Goal: Task Accomplishment & Management: Manage account settings

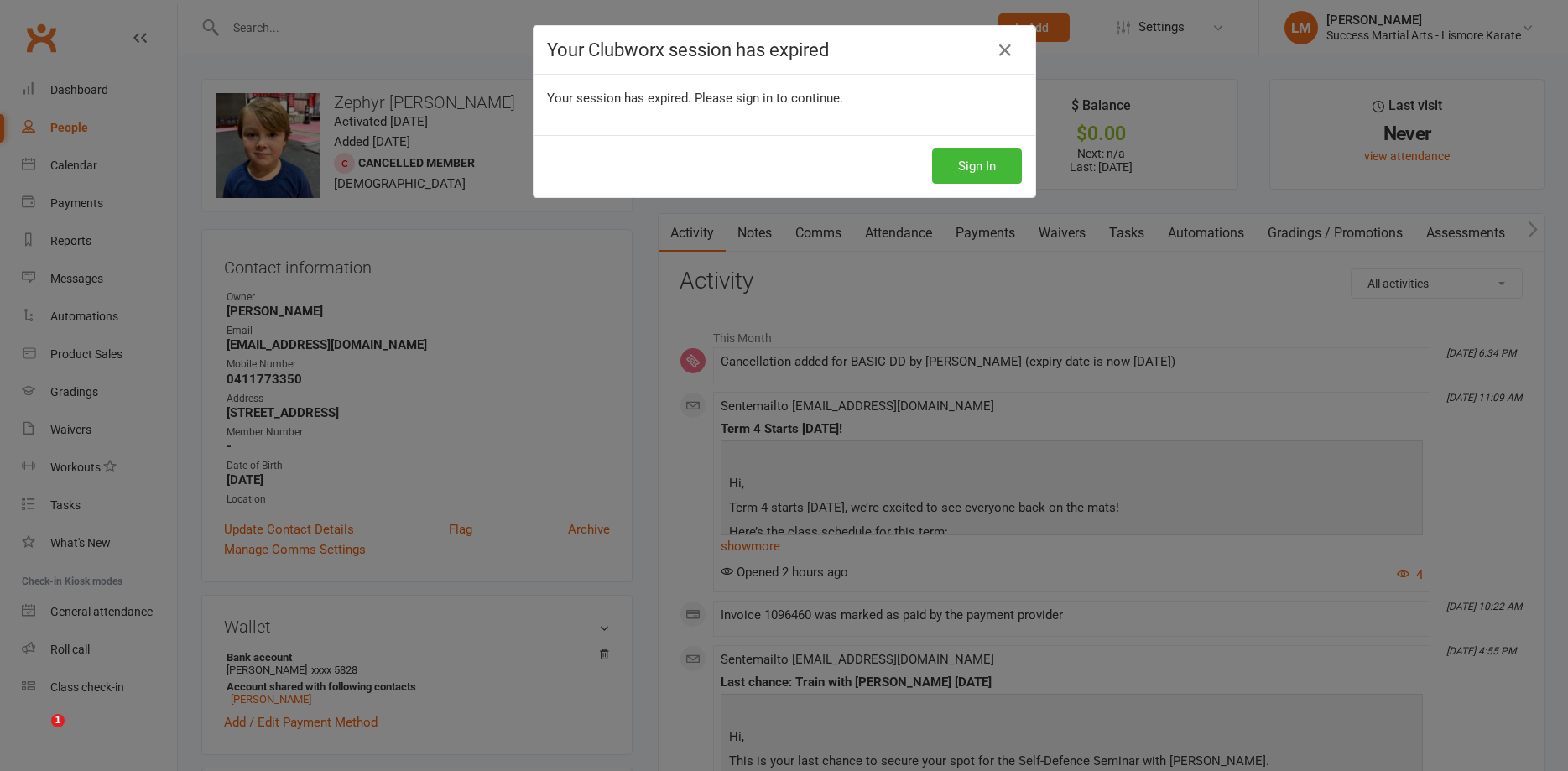
click at [998, 165] on button "Sign In" at bounding box center [976, 166] width 90 height 35
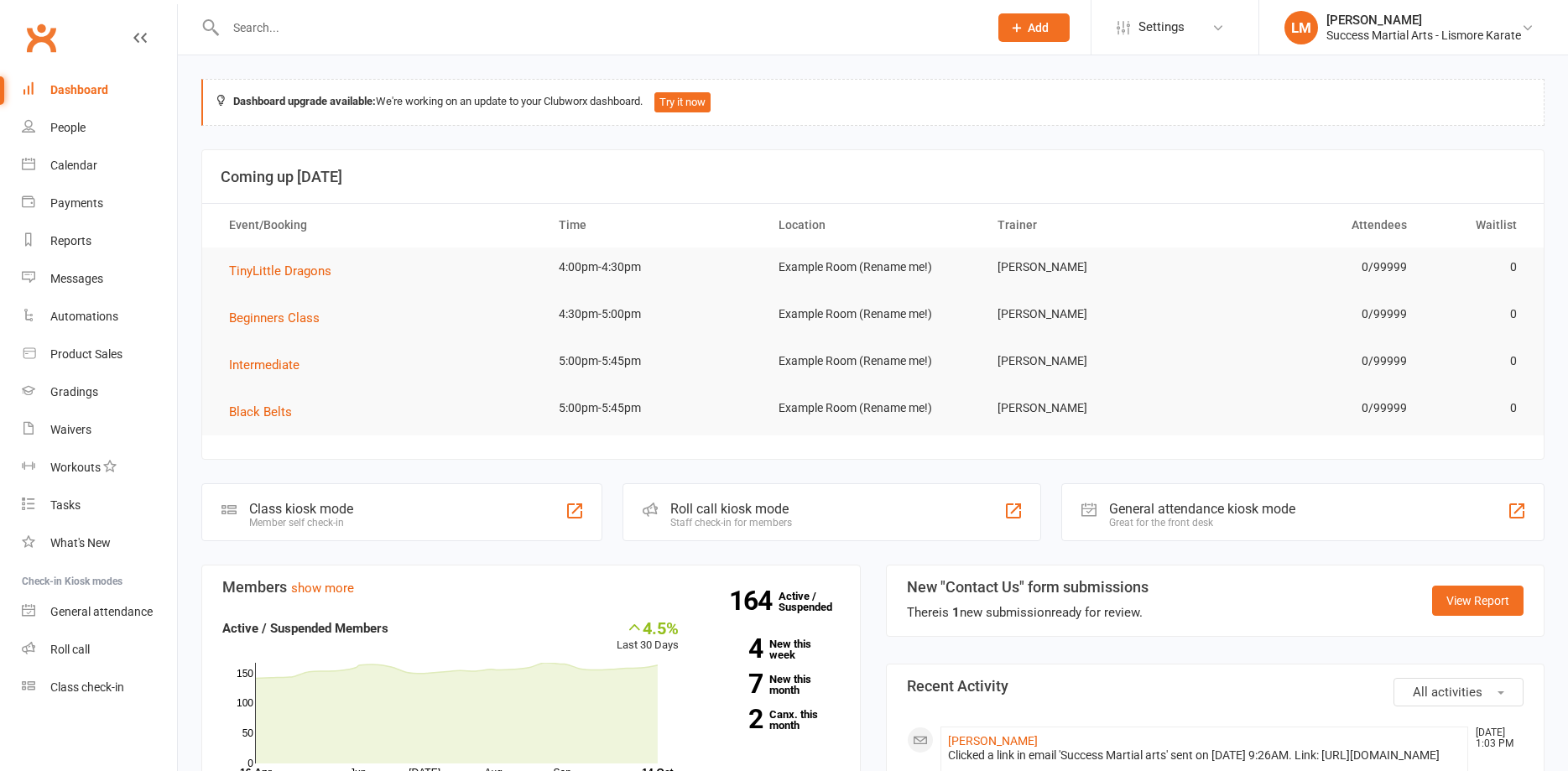
click at [303, 26] on input "text" at bounding box center [598, 28] width 755 height 24
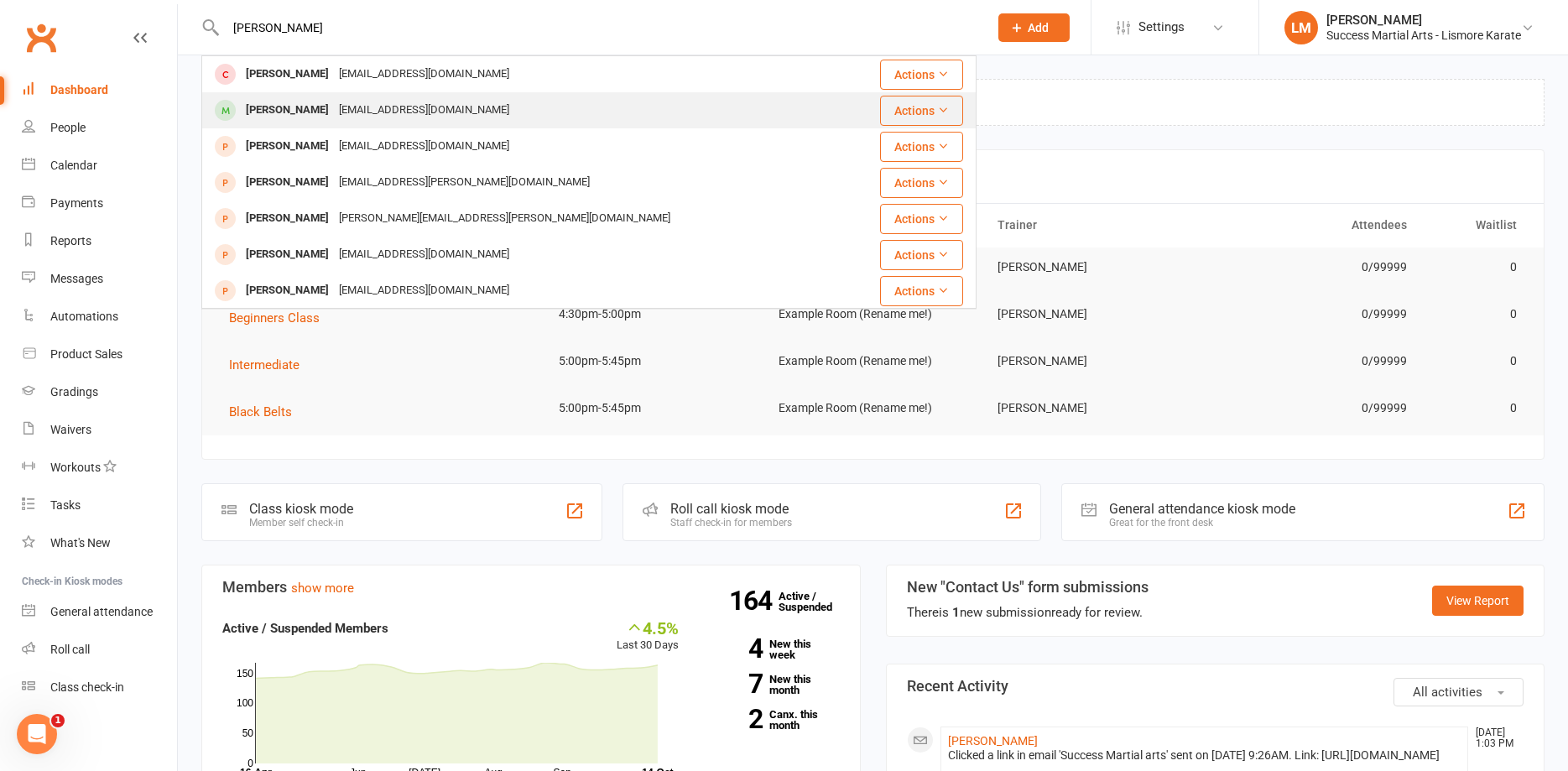
type input "[PERSON_NAME]"
click at [309, 112] on div "[PERSON_NAME]" at bounding box center [287, 110] width 93 height 24
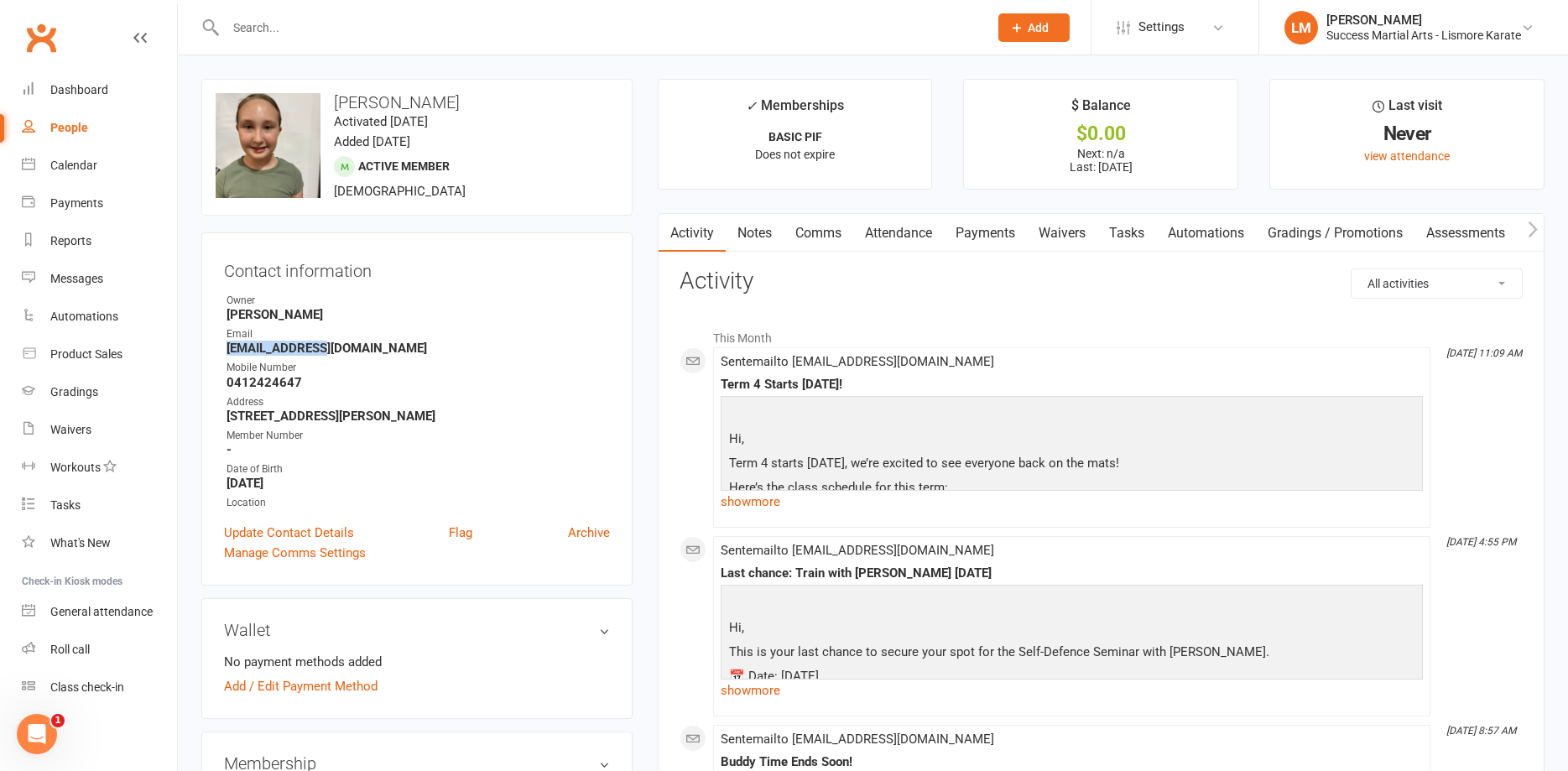
drag, startPoint x: 326, startPoint y: 347, endPoint x: 208, endPoint y: 350, distance: 118.0
click at [208, 350] on div "Contact information Owner [PERSON_NAME] Email [EMAIL_ADDRESS][DOMAIN_NAME] Mobi…" at bounding box center [417, 409] width 431 height 353
copy strong "[EMAIL_ADDRESS][DOMAIN_NAME]"
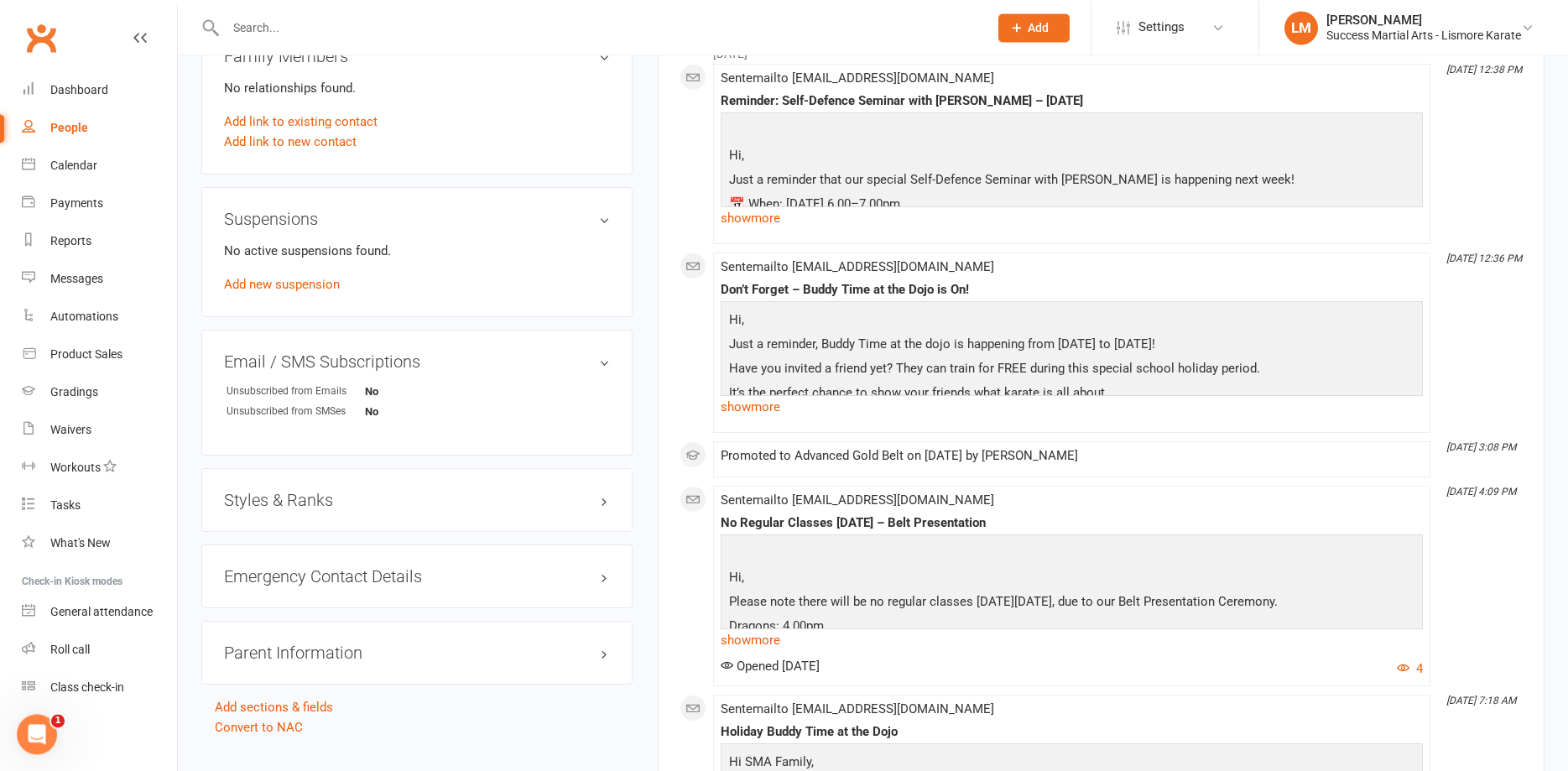
scroll to position [942, 0]
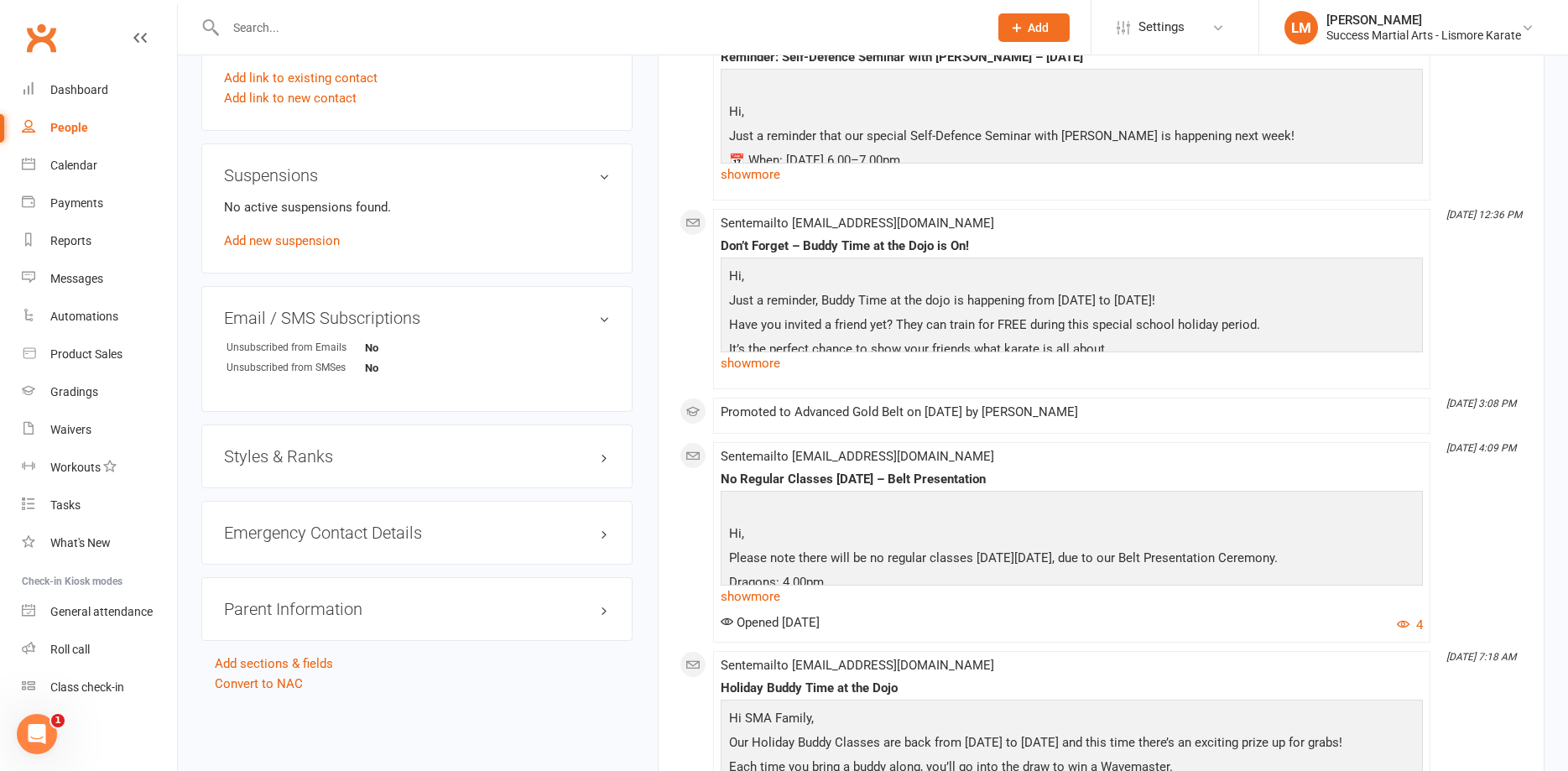
click at [597, 461] on h3 "Styles & Ranks" at bounding box center [417, 457] width 386 height 18
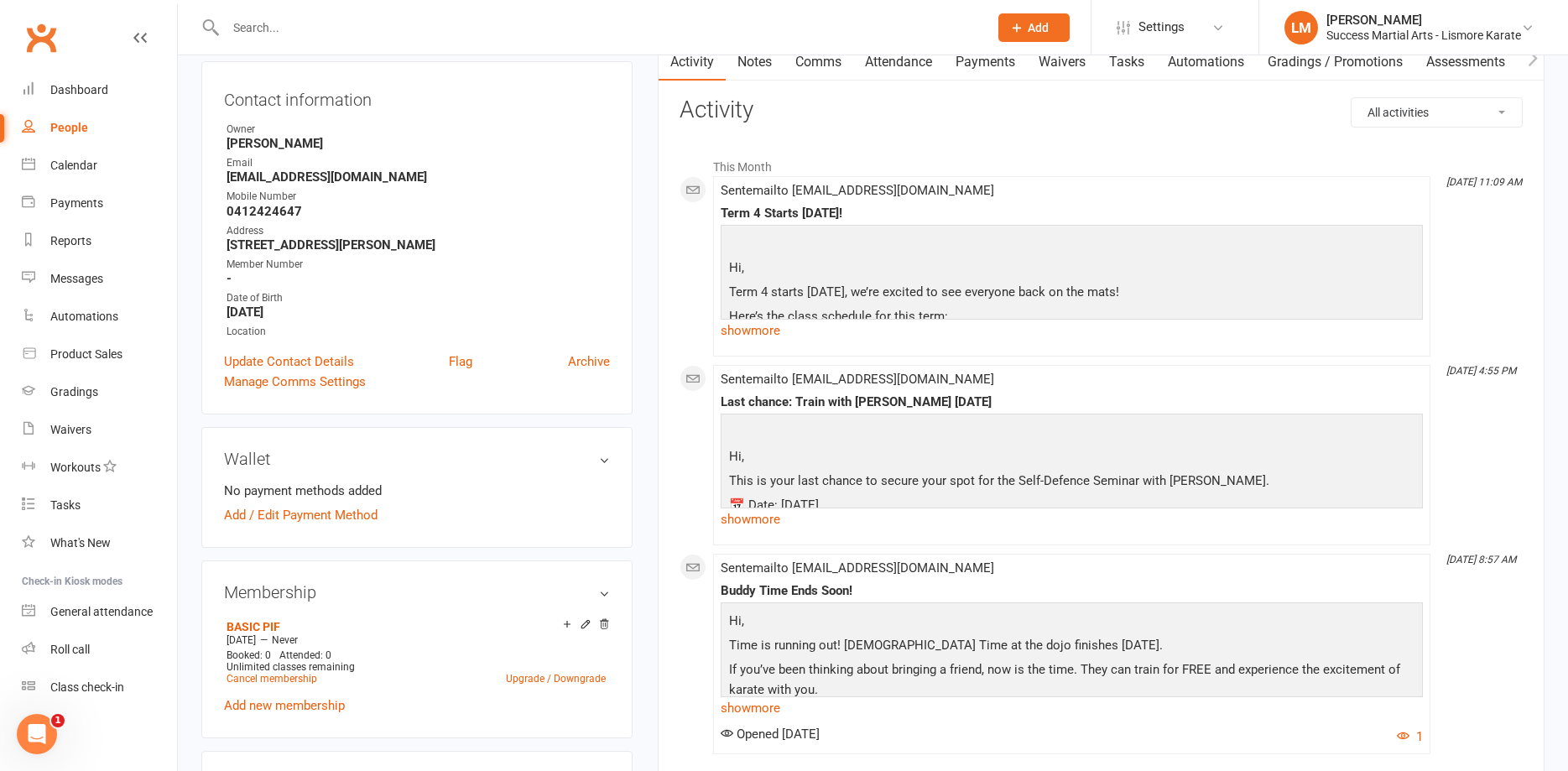
scroll to position [0, 0]
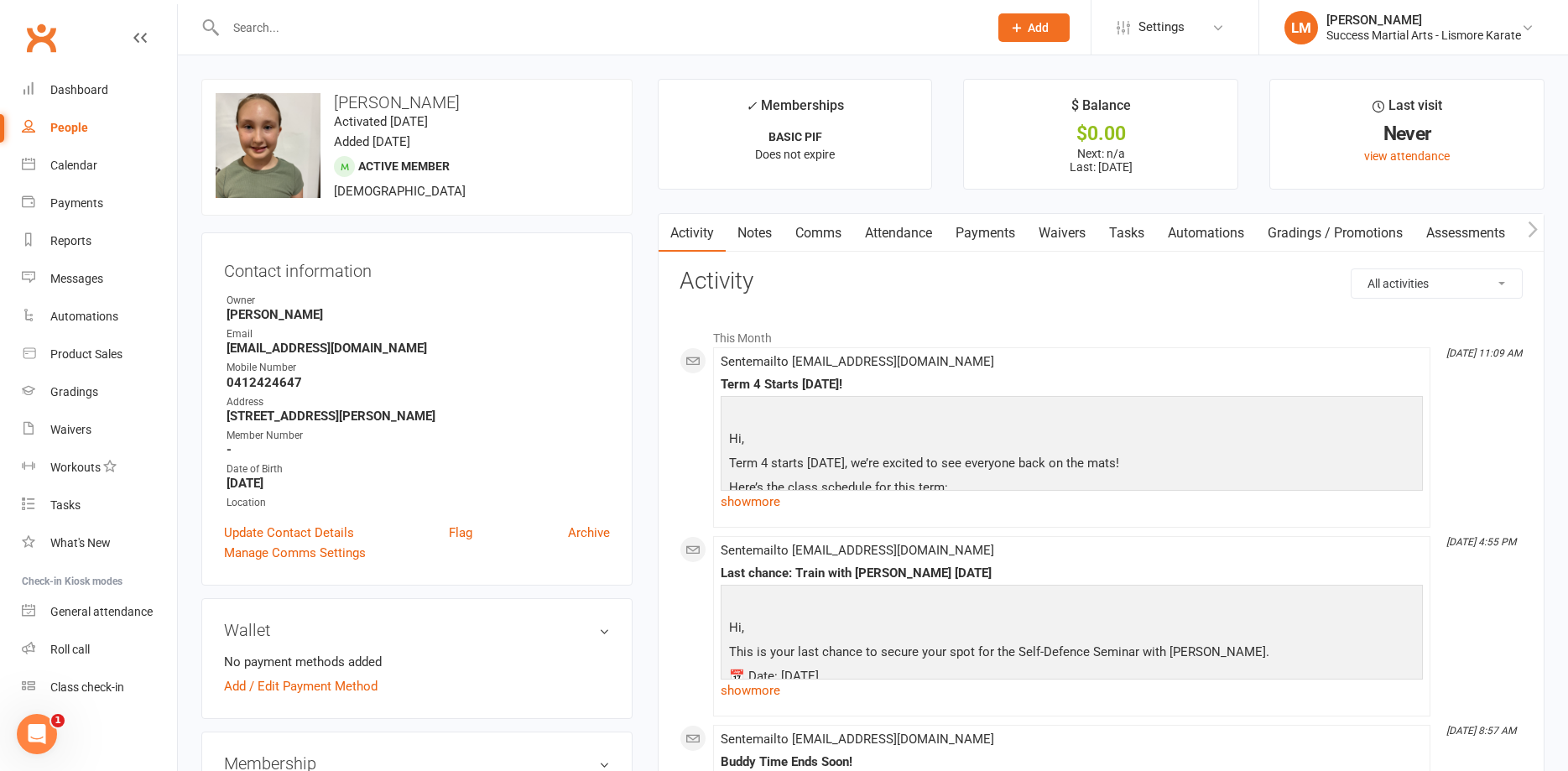
drag, startPoint x: 286, startPoint y: 26, endPoint x: 301, endPoint y: 41, distance: 21.2
click at [287, 26] on input "text" at bounding box center [598, 28] width 755 height 24
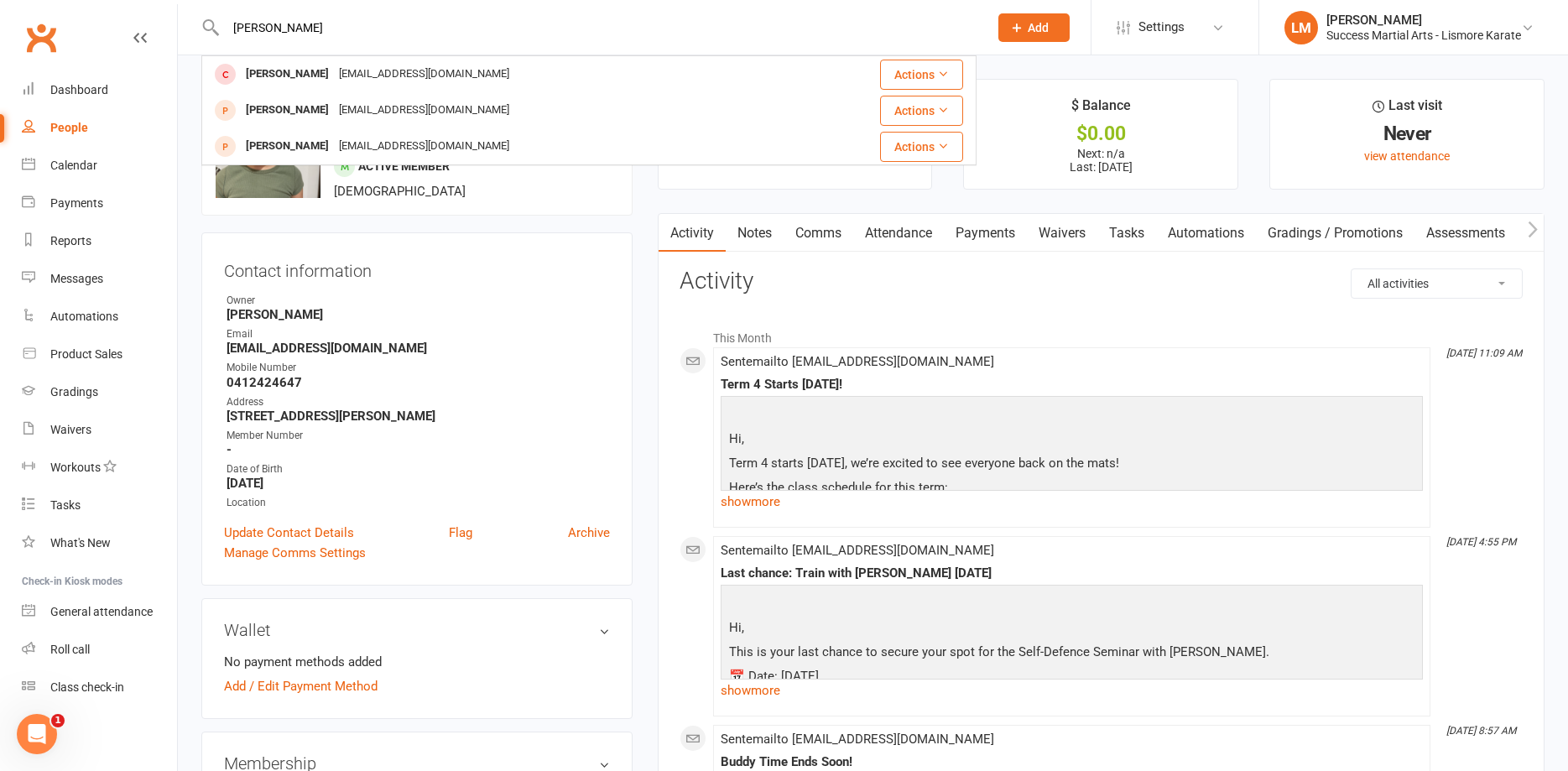
drag, startPoint x: 276, startPoint y: 25, endPoint x: 195, endPoint y: 25, distance: 81.0
click at [221, 25] on input "[PERSON_NAME]" at bounding box center [598, 28] width 755 height 24
type input "[PERSON_NAME]"
click at [1014, 27] on icon at bounding box center [1017, 28] width 15 height 15
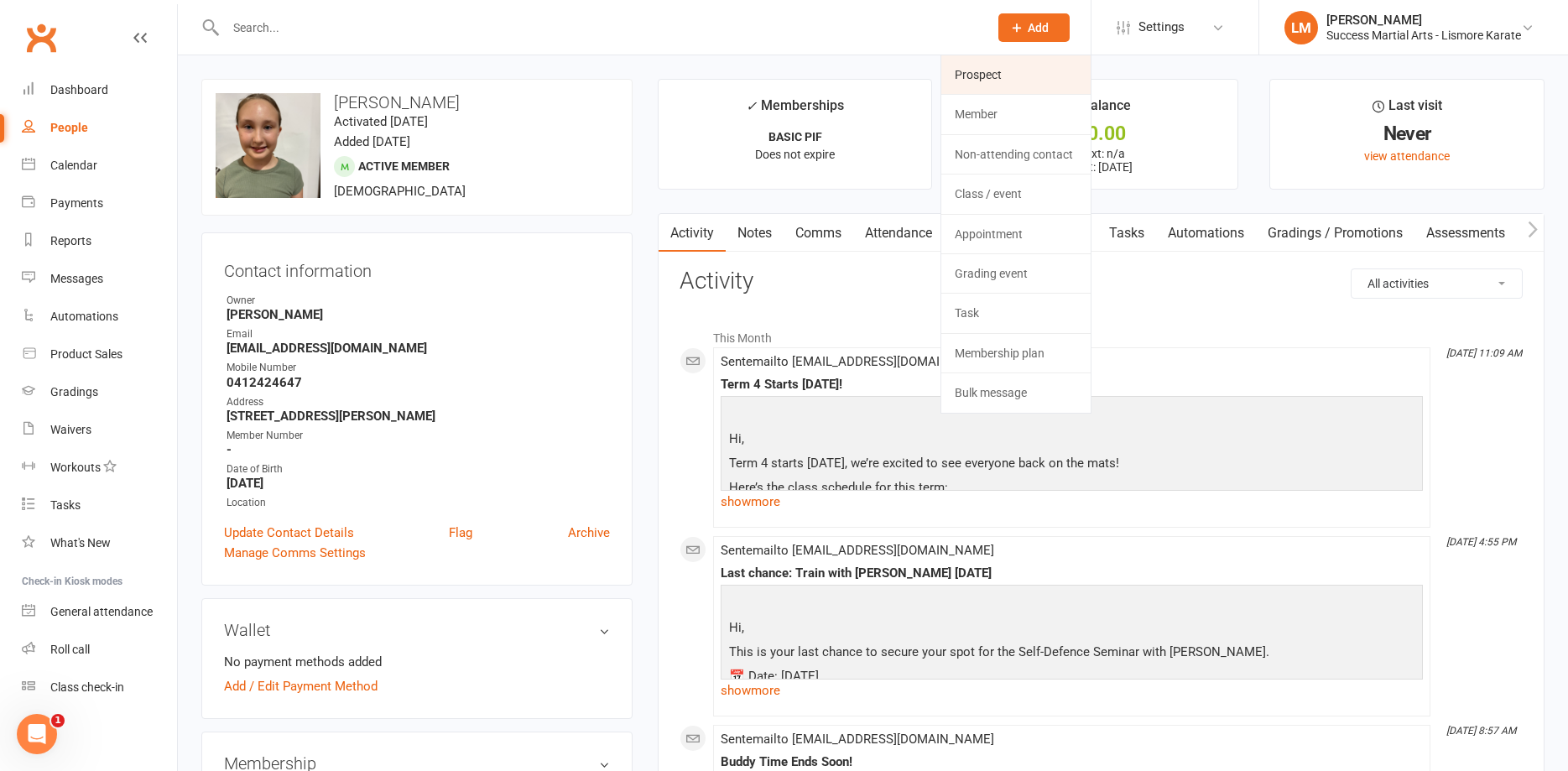
click at [967, 79] on link "Prospect" at bounding box center [1016, 75] width 150 height 39
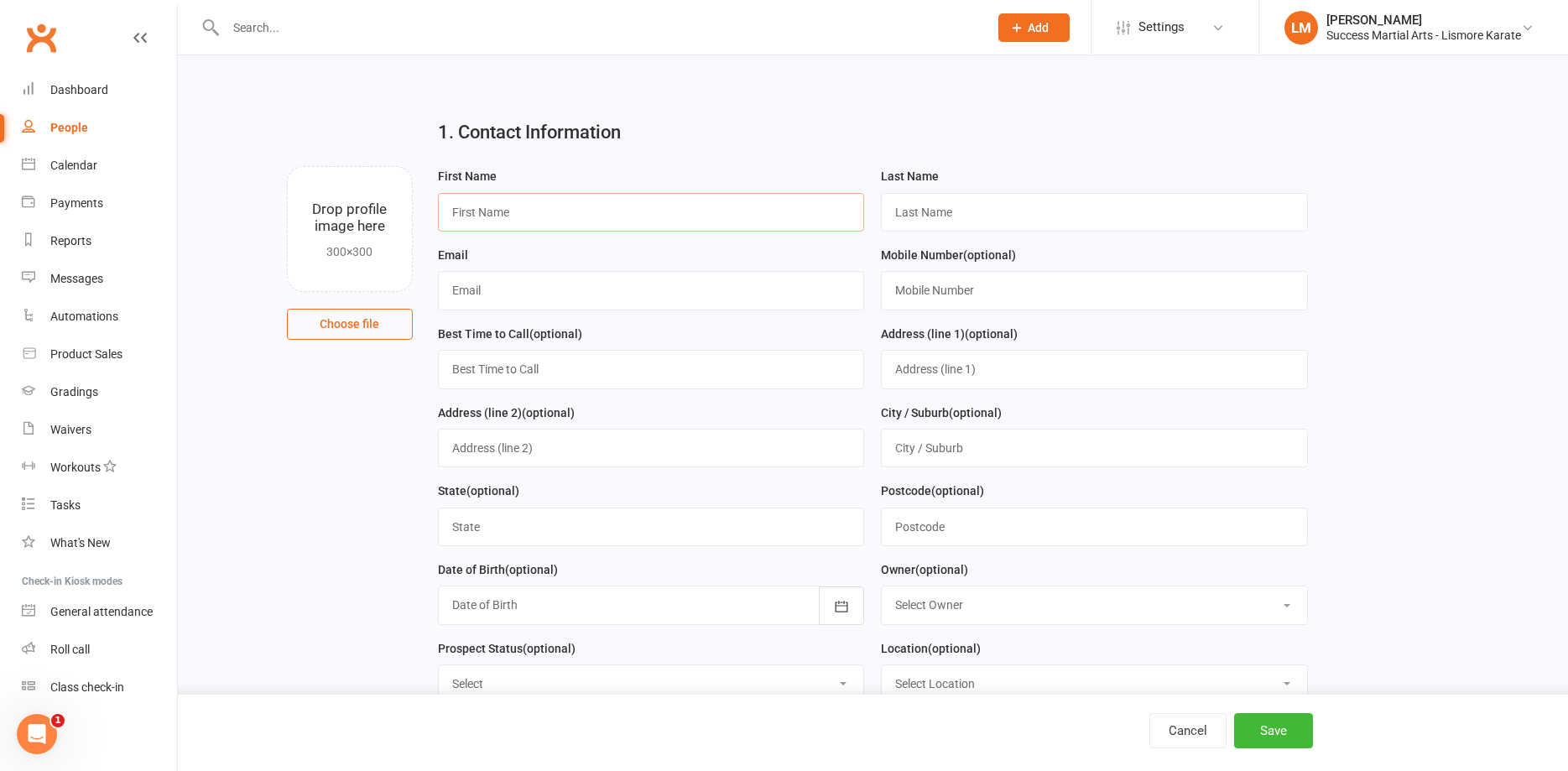
click at [475, 208] on input "text" at bounding box center [651, 213] width 427 height 39
type input "Odin"
type input "Sherrniff"
click at [508, 297] on input "text" at bounding box center [651, 290] width 427 height 39
type input "belsherriff"
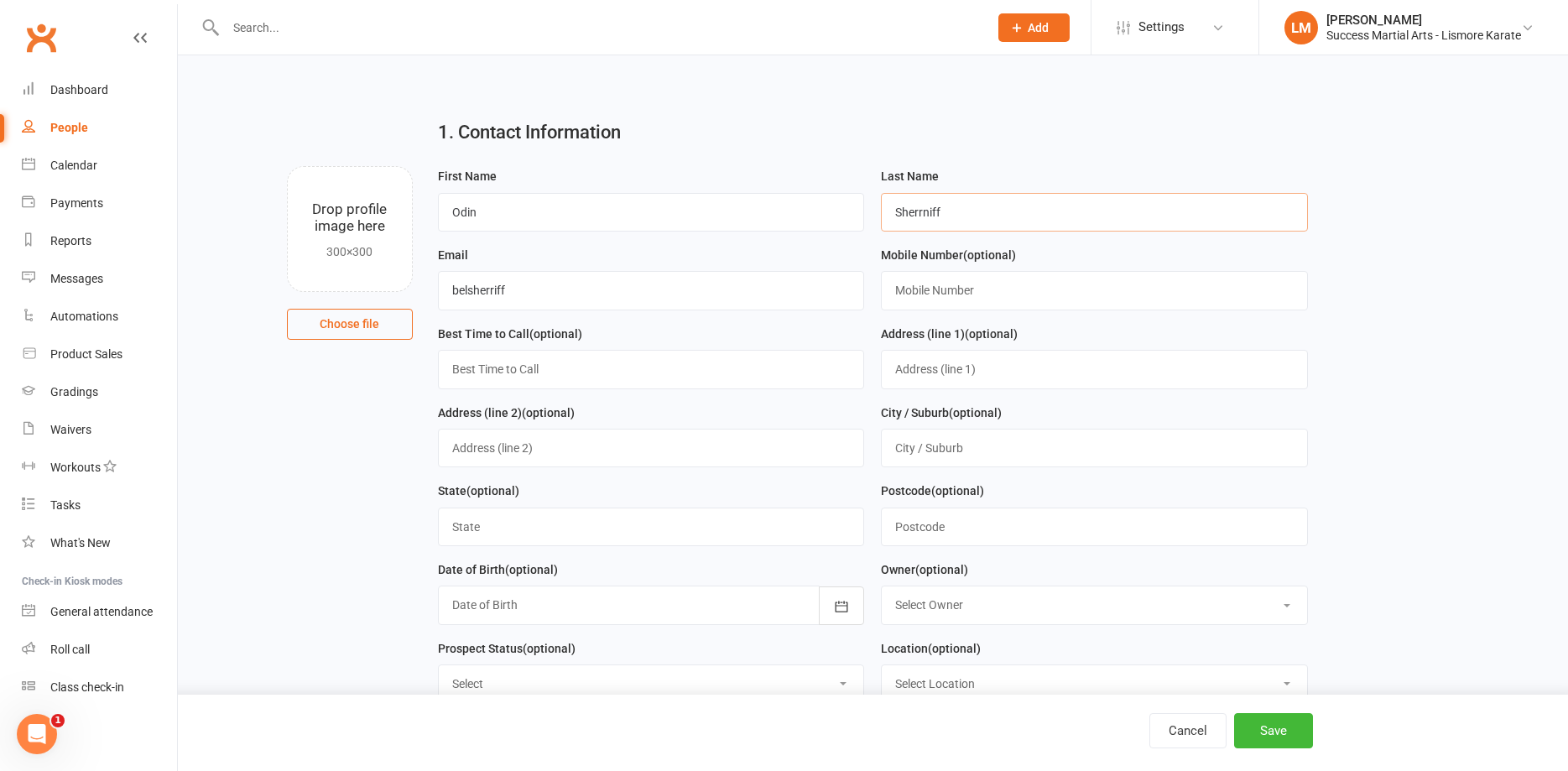
click at [960, 216] on input "Sherrniff" at bounding box center [1094, 213] width 427 height 39
type input "Sherrniff-[PERSON_NAME]"
click at [518, 285] on input "belsherriff" at bounding box center [651, 290] width 427 height 39
click at [467, 289] on input "belsherriff" at bounding box center [651, 290] width 427 height 39
click at [519, 293] on input "sherriff" at bounding box center [651, 290] width 427 height 39
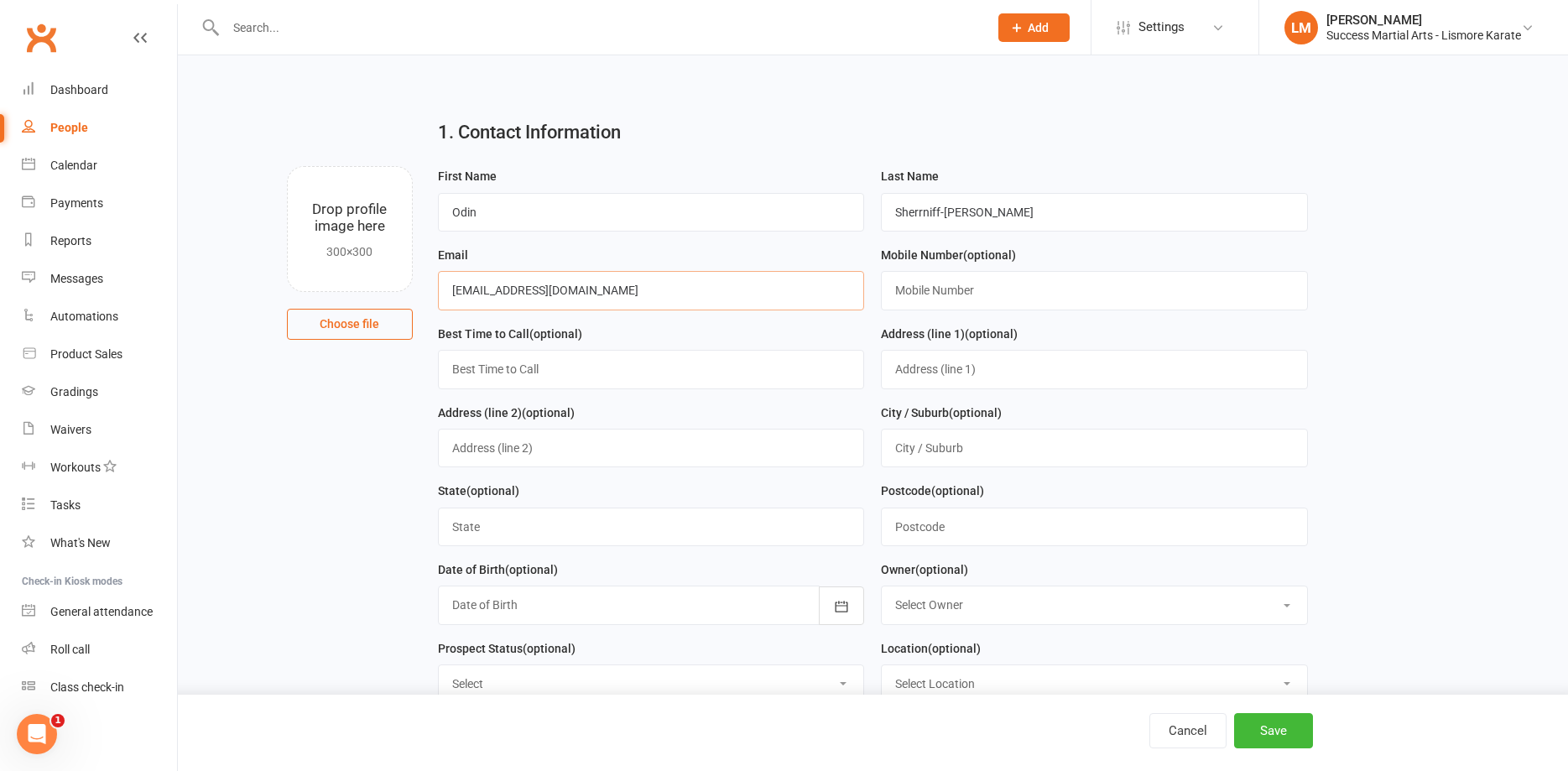
type input "[EMAIL_ADDRESS][DOMAIN_NAME]"
click at [962, 288] on input "text" at bounding box center [1094, 290] width 427 height 39
type input "0458570214"
click at [1276, 737] on button "Save" at bounding box center [1273, 731] width 79 height 35
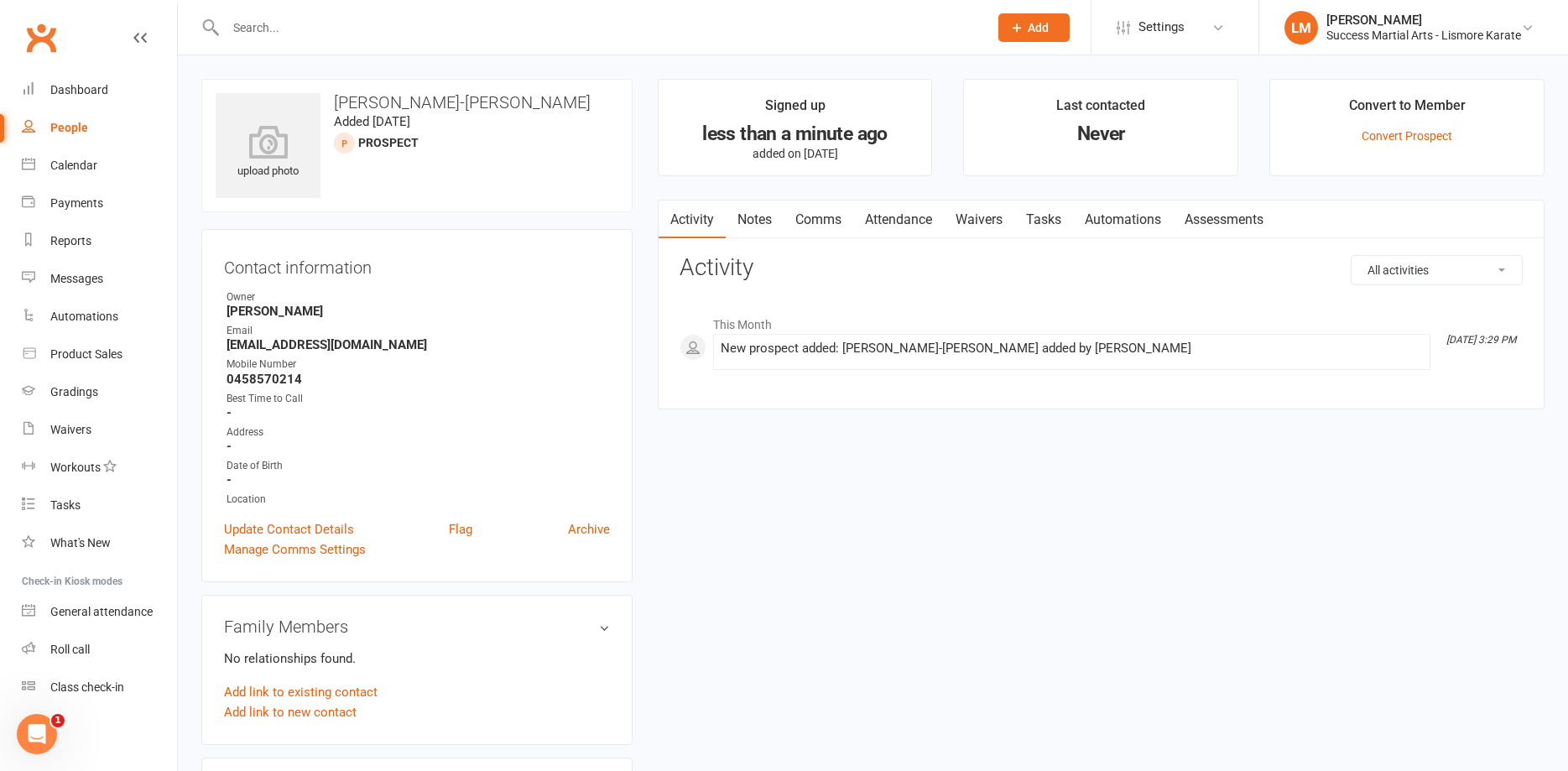
click at [299, 34] on input "text" at bounding box center [598, 28] width 755 height 24
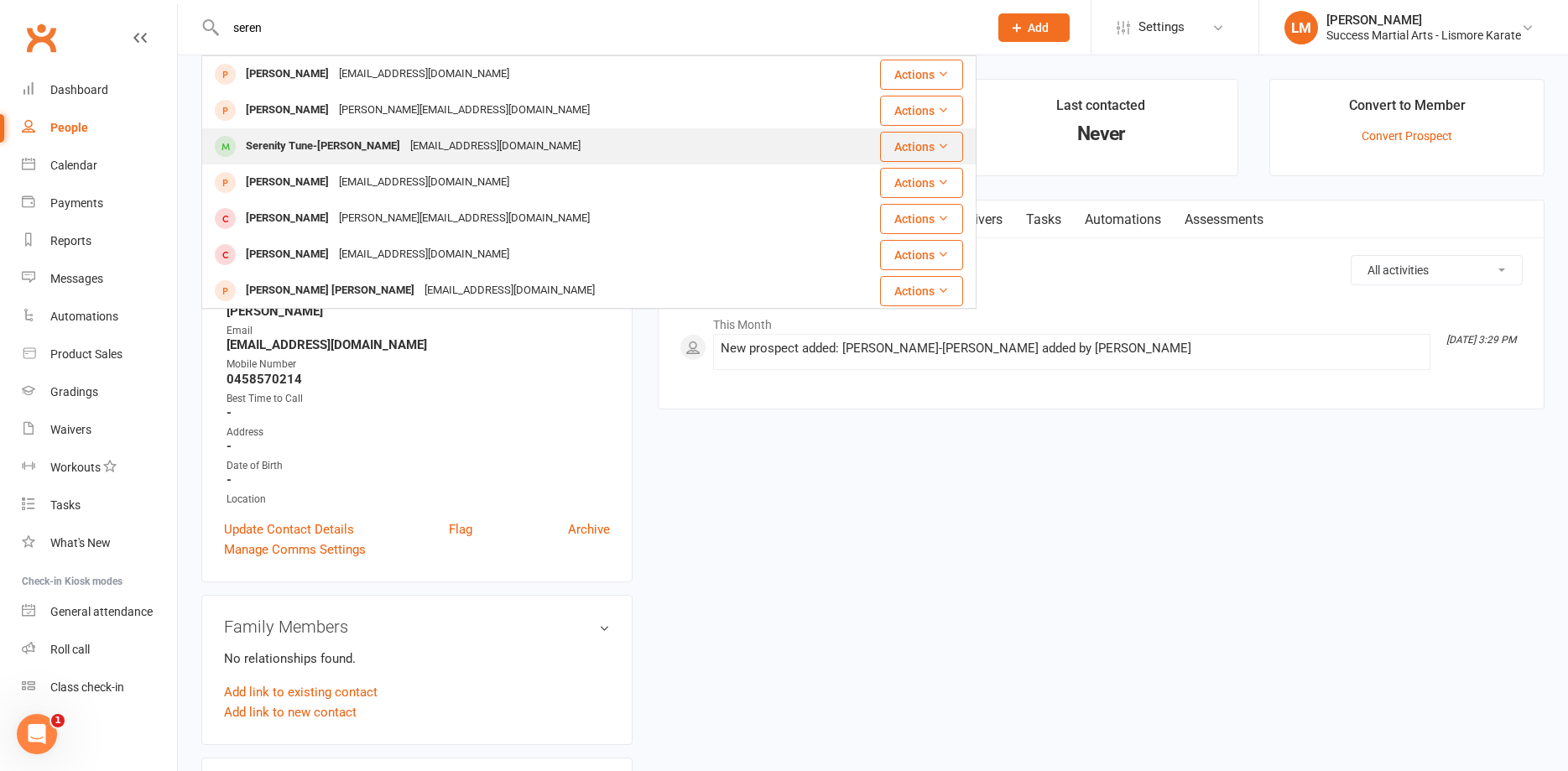
type input "seren"
click at [336, 146] on div "Serenity Tune-[PERSON_NAME]" at bounding box center [323, 146] width 165 height 24
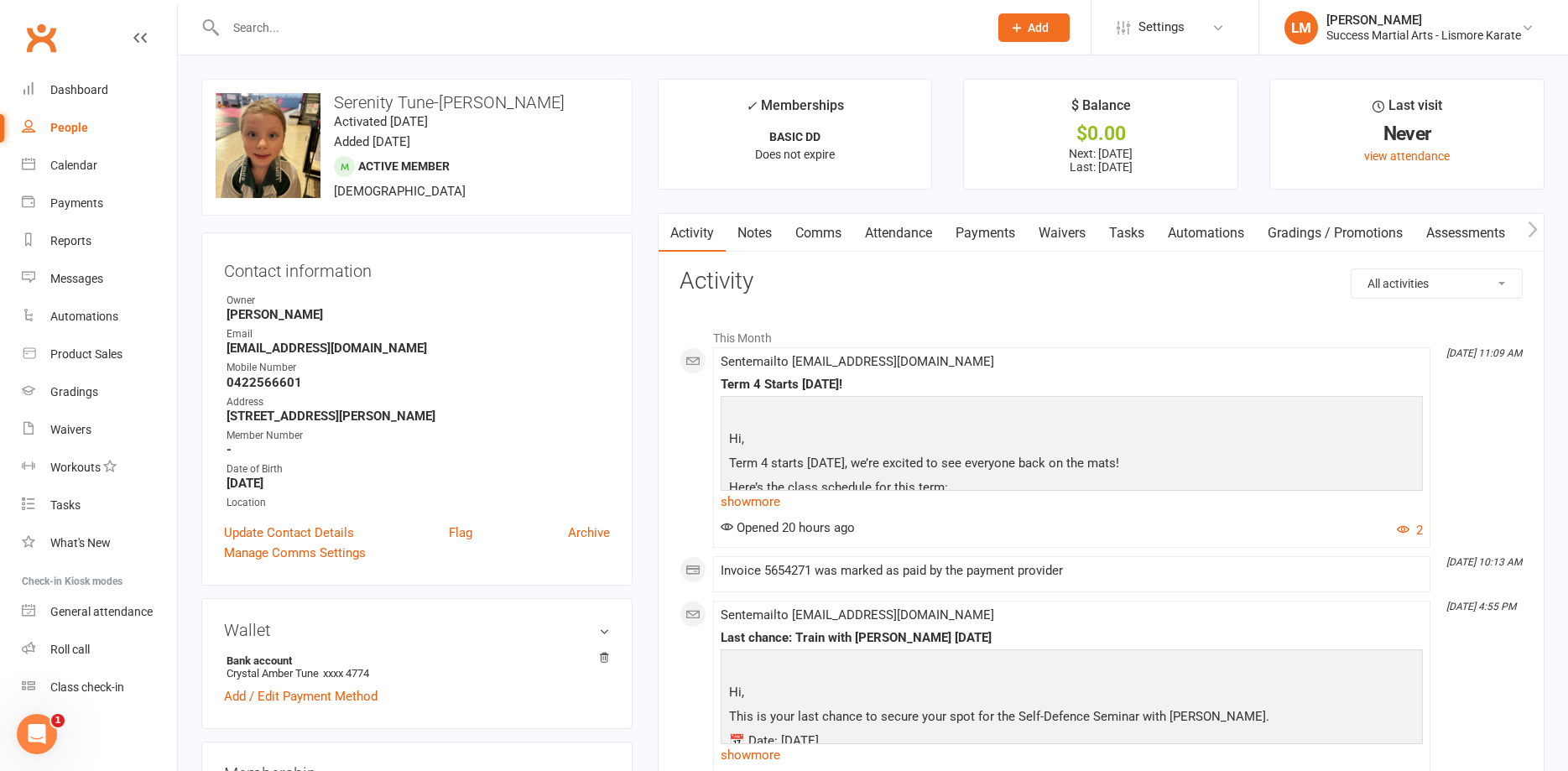
click at [1028, 25] on span "Add" at bounding box center [1038, 28] width 21 height 13
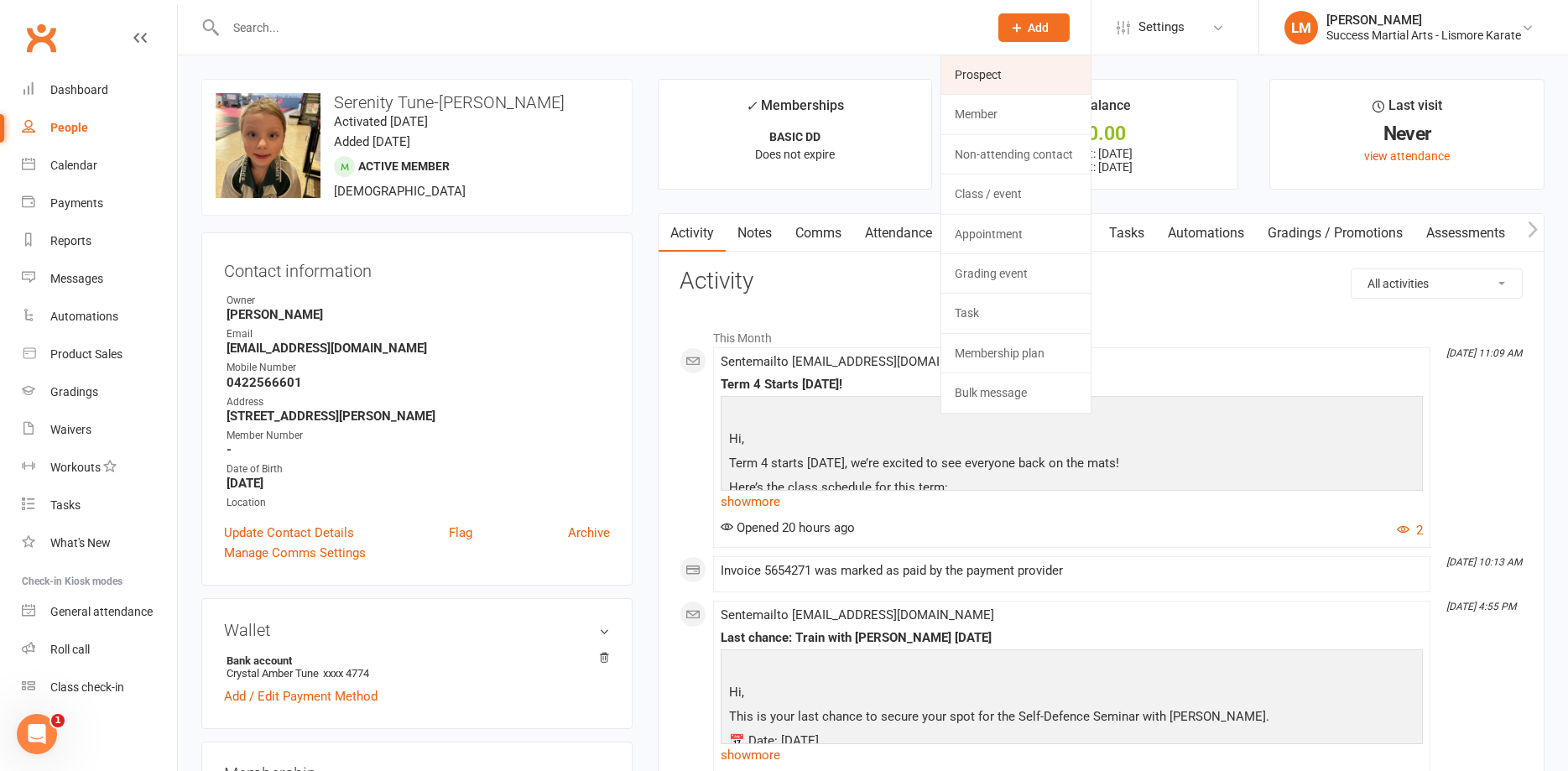
click at [989, 78] on link "Prospect" at bounding box center [1016, 75] width 150 height 39
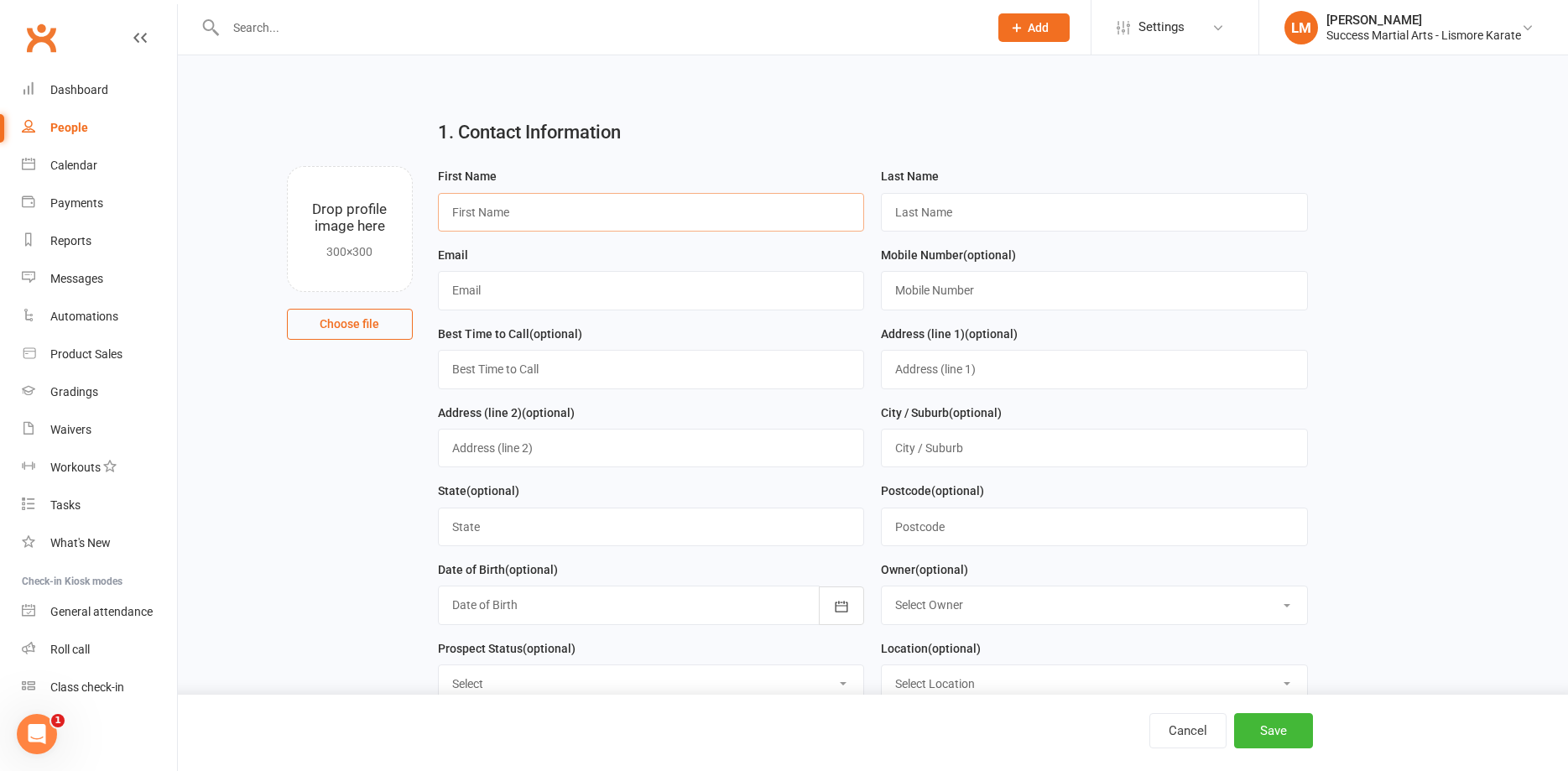
click at [497, 220] on input "text" at bounding box center [651, 213] width 427 height 39
type input "Lily"
click at [996, 201] on input "text" at bounding box center [1094, 213] width 427 height 39
type input "[PERSON_NAME]"
click at [518, 289] on input "text" at bounding box center [651, 290] width 427 height 39
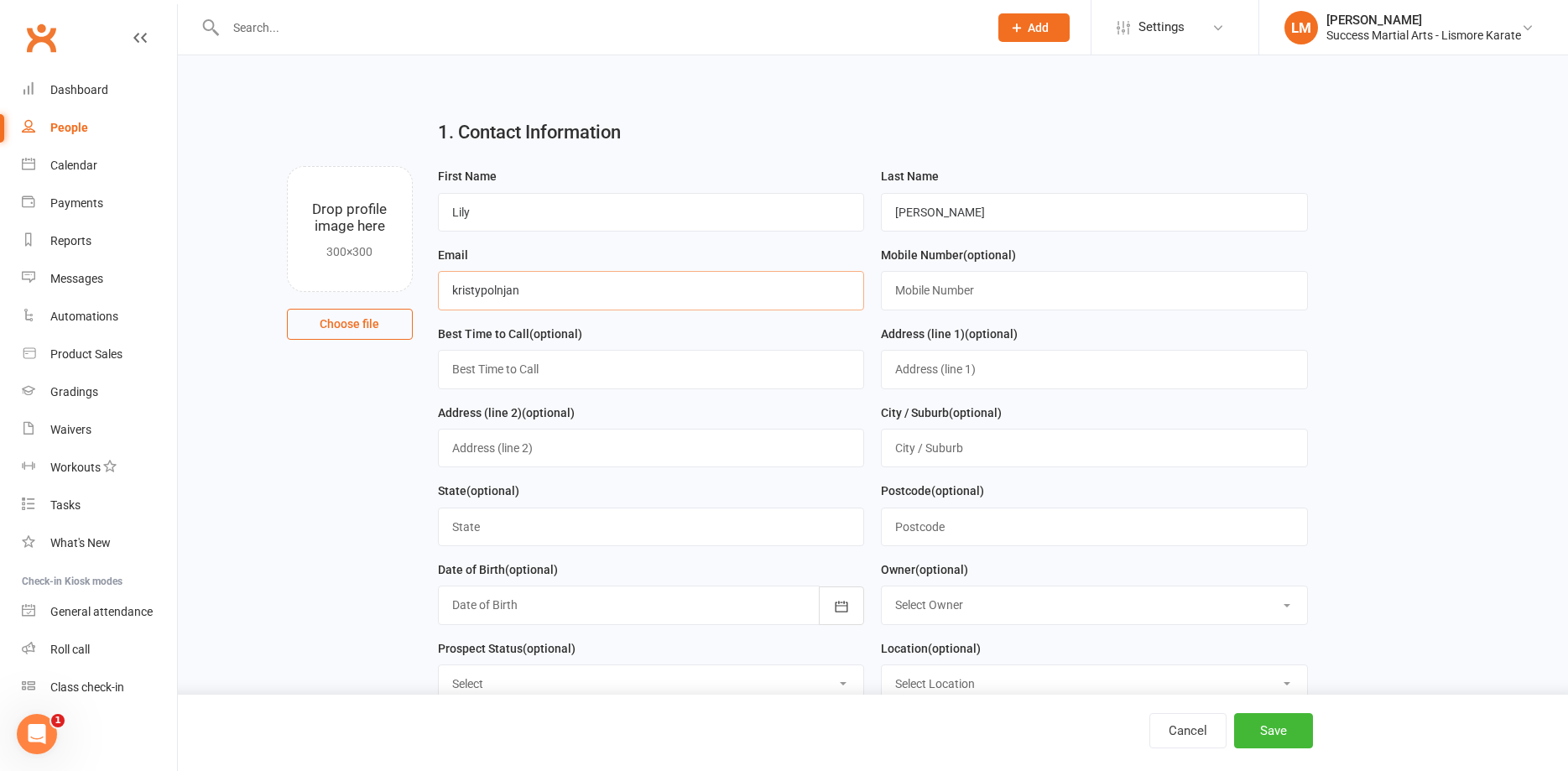
drag, startPoint x: 550, startPoint y: 291, endPoint x: 421, endPoint y: 286, distance: 129.1
click at [438, 286] on input "kristypolnjan" at bounding box center [651, 290] width 427 height 39
click at [606, 296] on input "kristypolnjan" at bounding box center [651, 290] width 427 height 39
click at [458, 288] on input "kristypolnjan" at bounding box center [651, 290] width 427 height 39
click at [504, 291] on input "kirstypolnjan" at bounding box center [651, 290] width 427 height 39
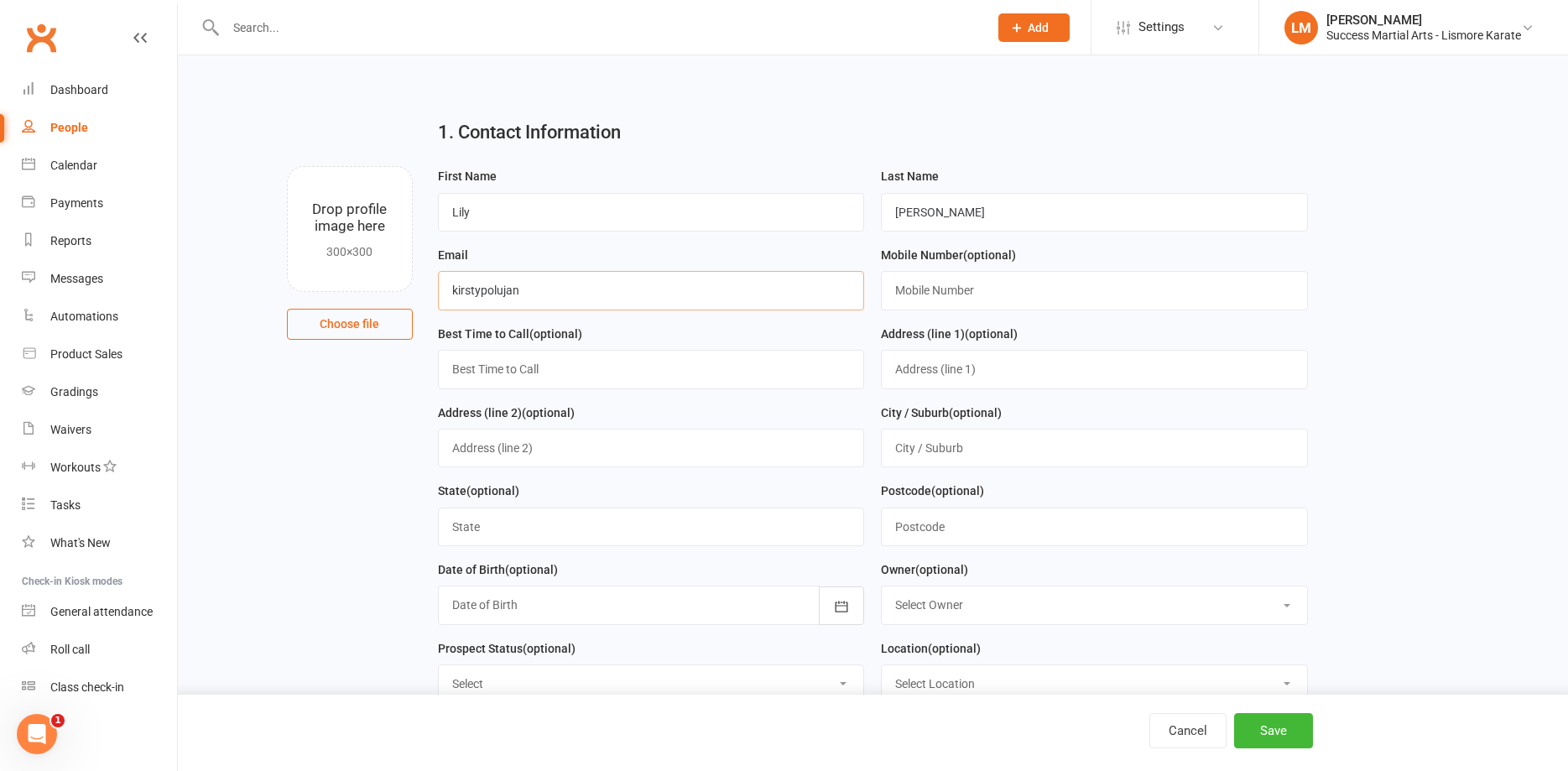
click at [571, 286] on input "kirstypolujan" at bounding box center [651, 290] width 427 height 39
type input "[EMAIL_ADDRESS][DOMAIN_NAME]"
click at [951, 293] on input "text" at bounding box center [1094, 290] width 427 height 39
type input "0413728630"
click at [1272, 726] on button "Save" at bounding box center [1273, 731] width 79 height 35
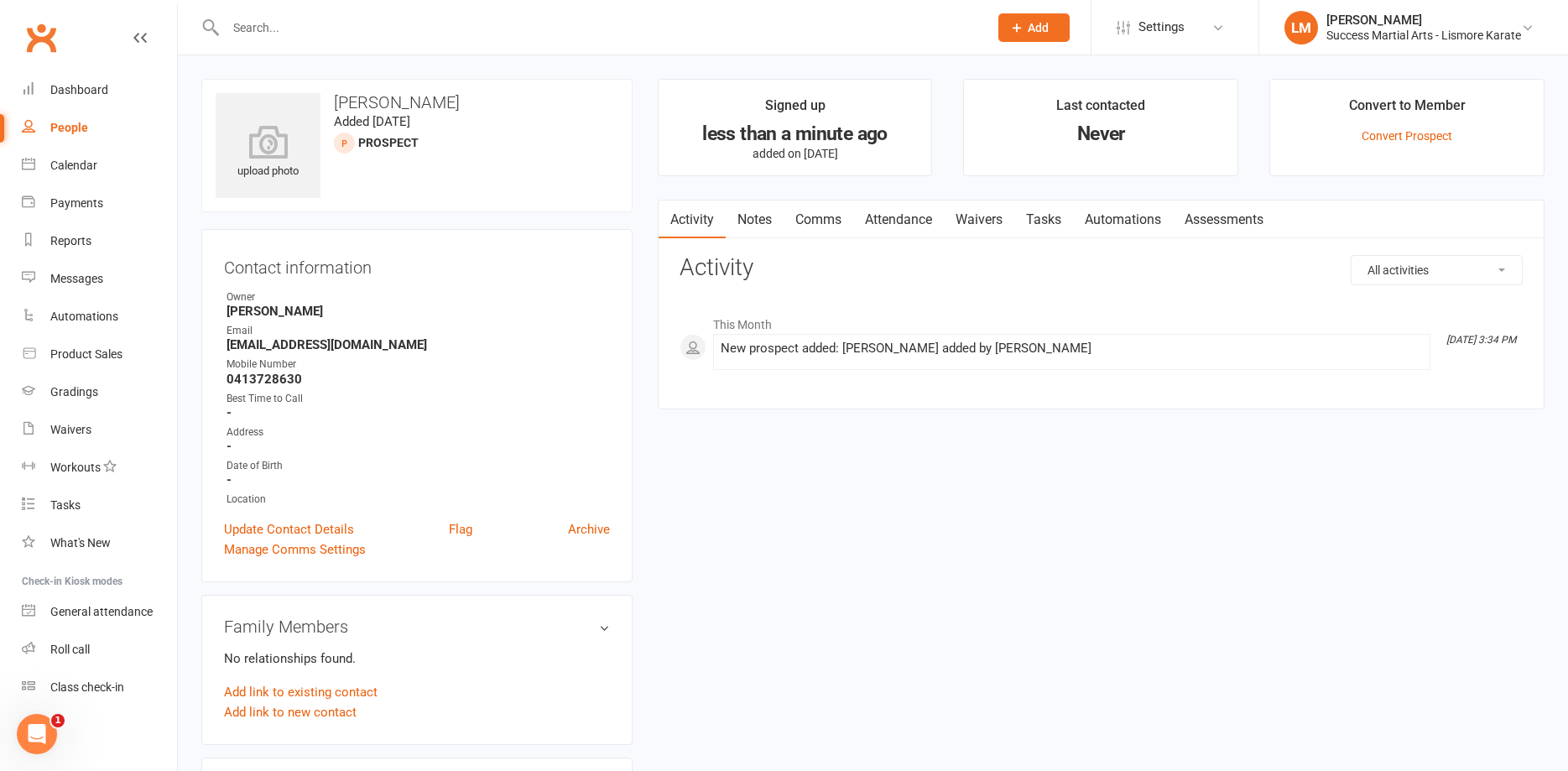
click at [345, 18] on input "text" at bounding box center [598, 28] width 755 height 24
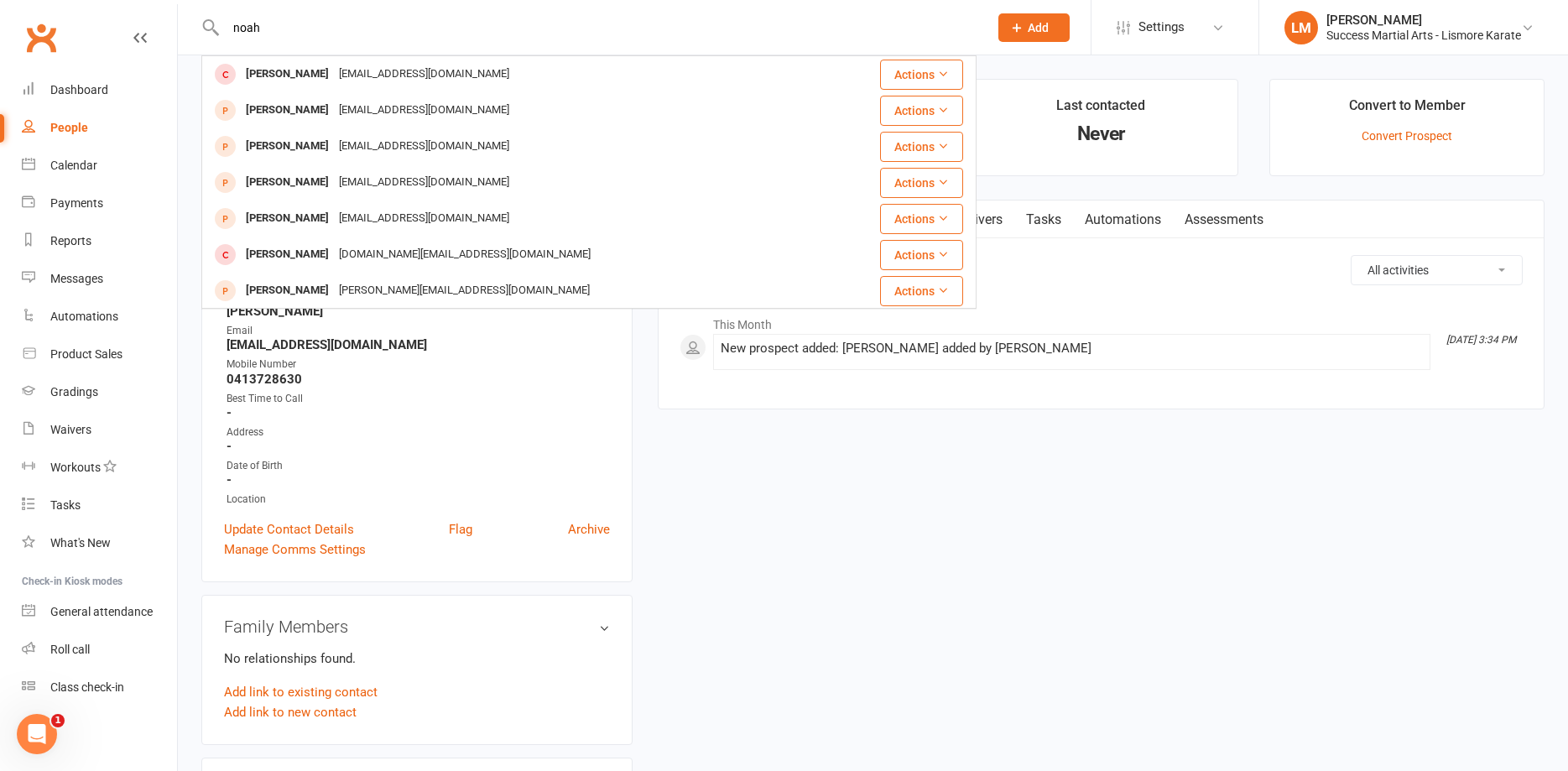
type input "noah"
click at [1031, 24] on span "Add" at bounding box center [1038, 28] width 21 height 13
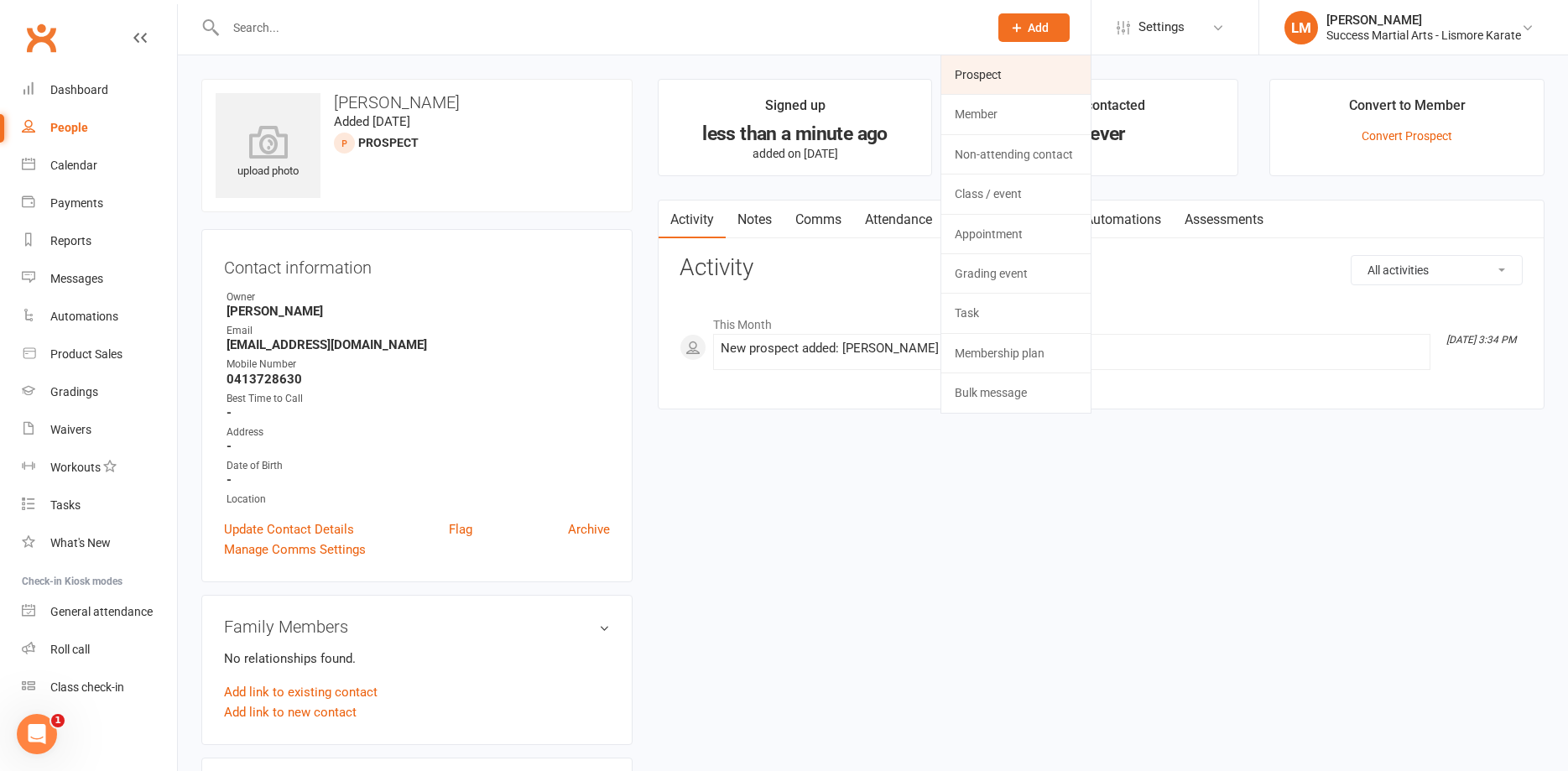
click at [1011, 67] on link "Prospect" at bounding box center [1016, 75] width 150 height 39
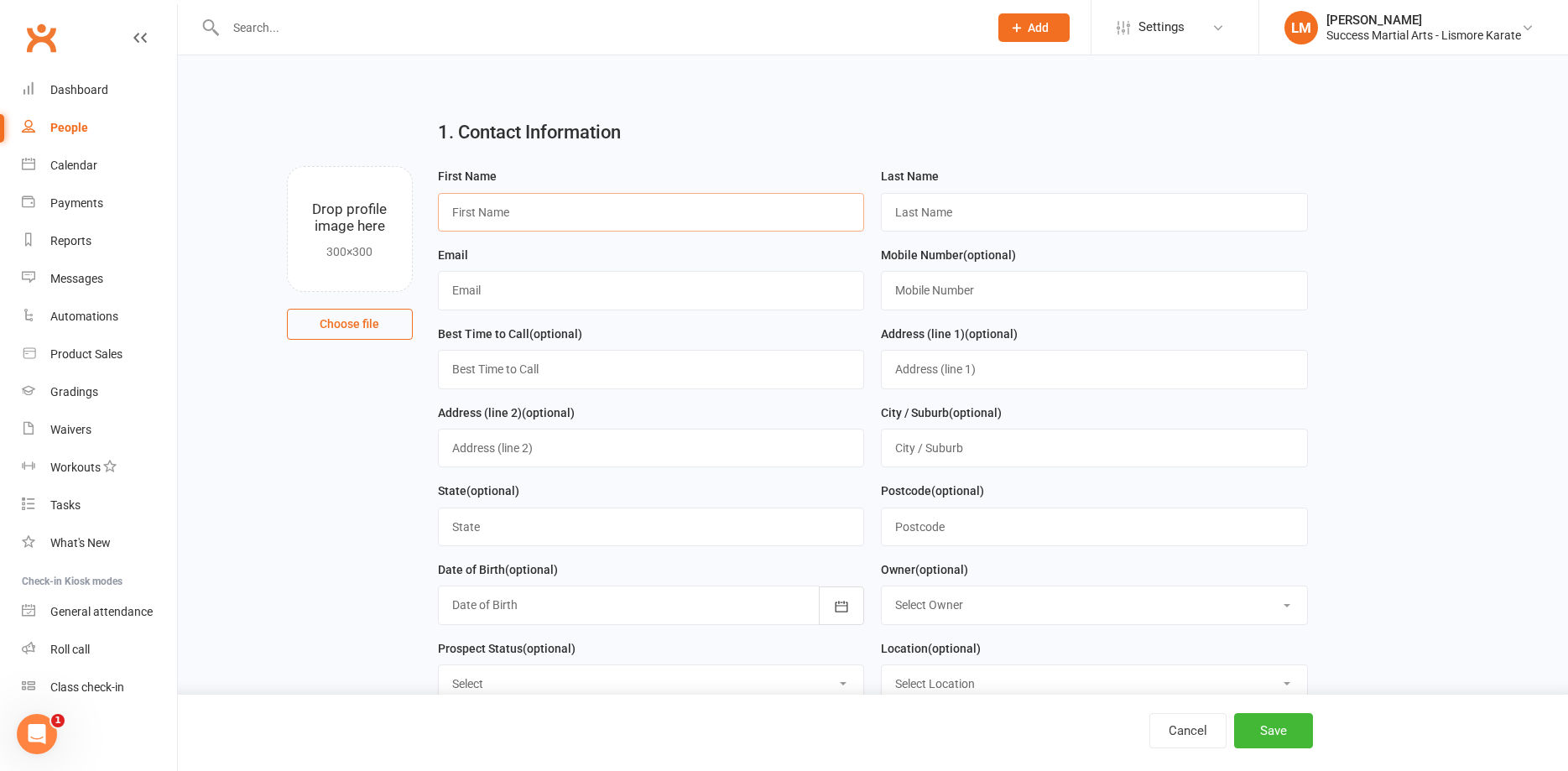
click at [499, 198] on input "text" at bounding box center [651, 213] width 427 height 39
type input "Augie"
click at [978, 205] on input "text" at bounding box center [1094, 213] width 427 height 39
type input "Brown"
click at [499, 293] on input "text" at bounding box center [651, 290] width 427 height 39
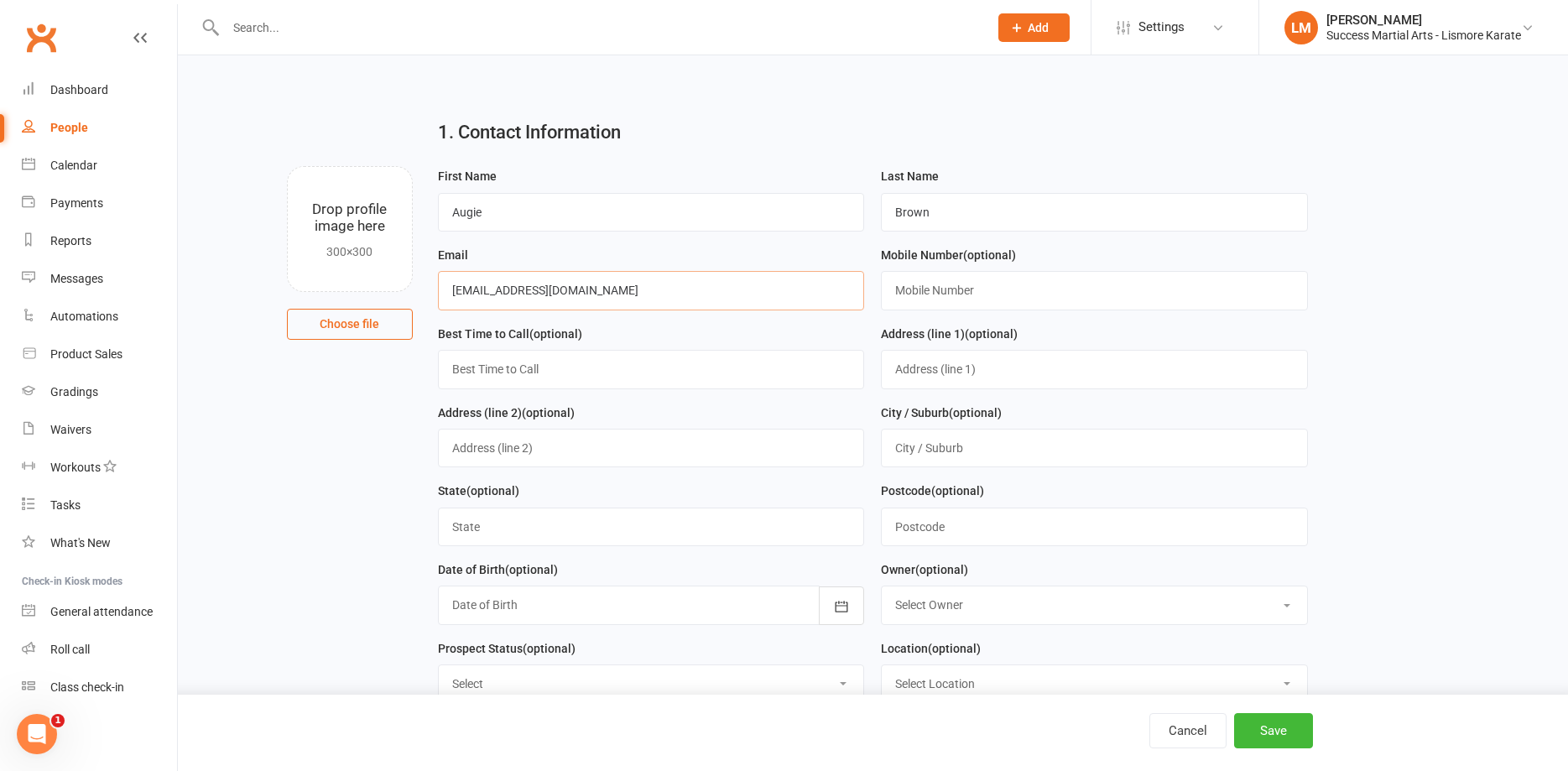
type input "[EMAIL_ADDRESS][DOMAIN_NAME]"
click at [940, 285] on input "text" at bounding box center [1094, 290] width 427 height 39
type input "0405489660"
click at [1285, 734] on button "Save" at bounding box center [1273, 731] width 79 height 35
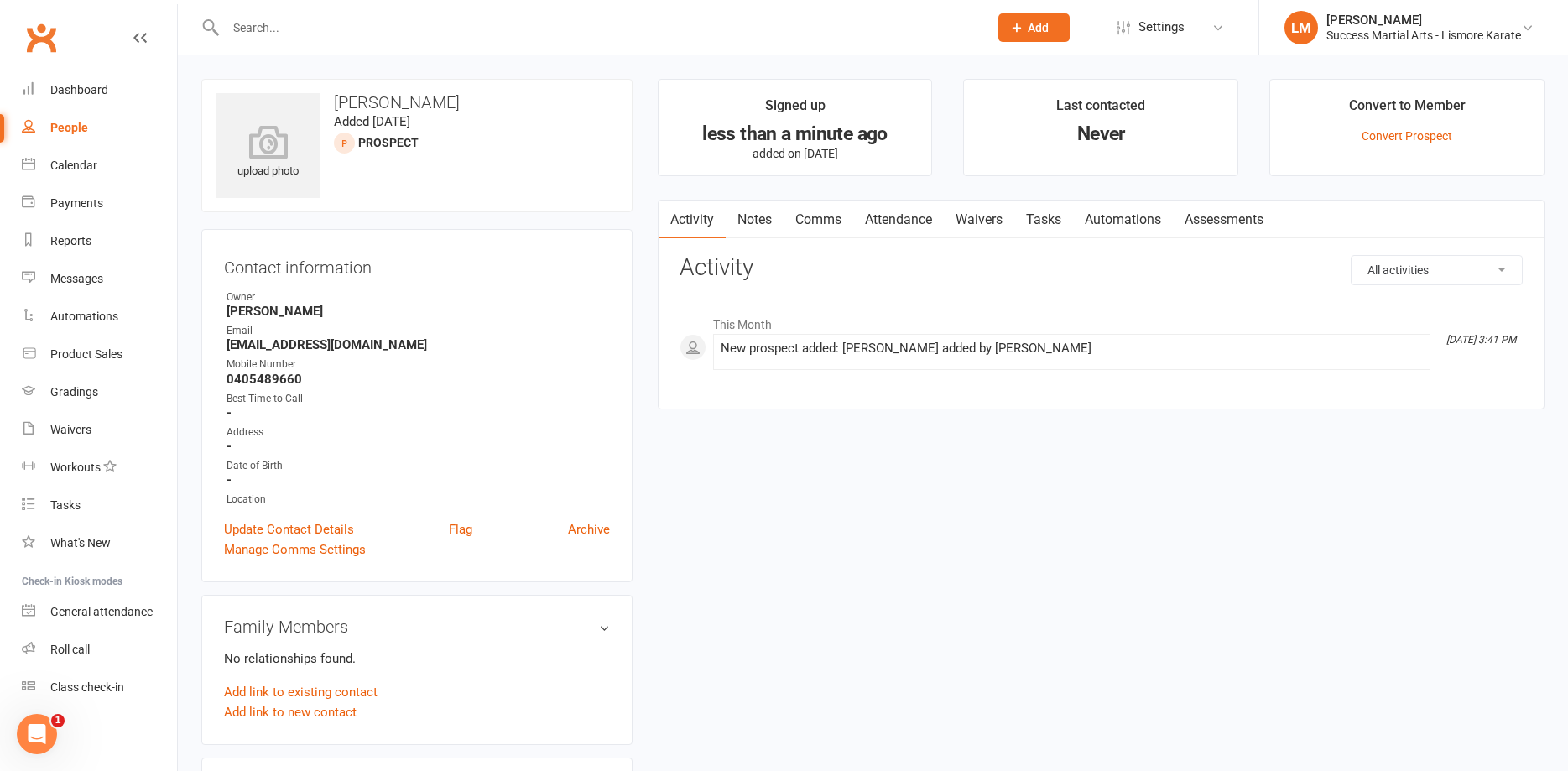
click at [319, 25] on input "text" at bounding box center [598, 28] width 755 height 24
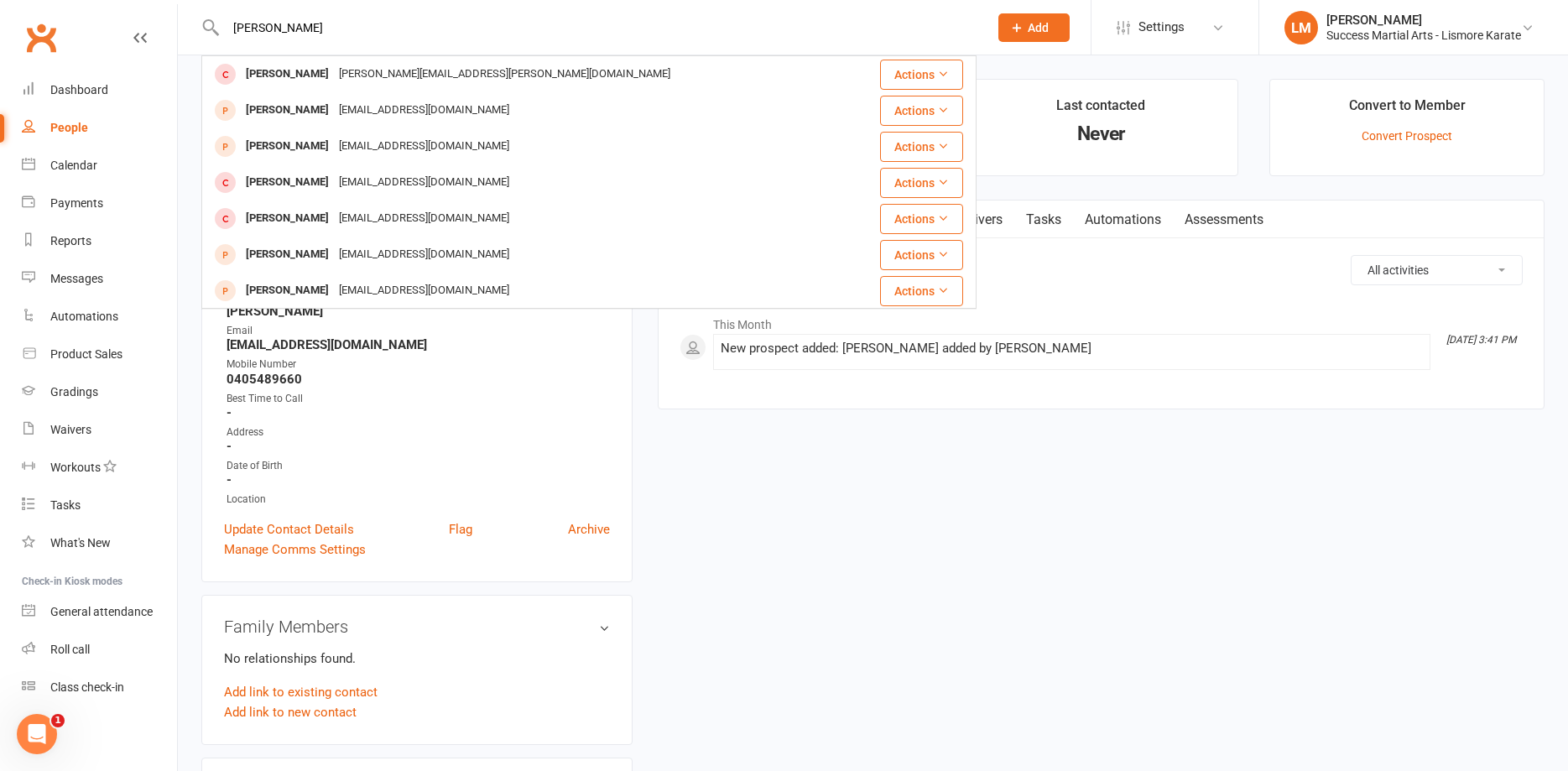
type input "[PERSON_NAME]"
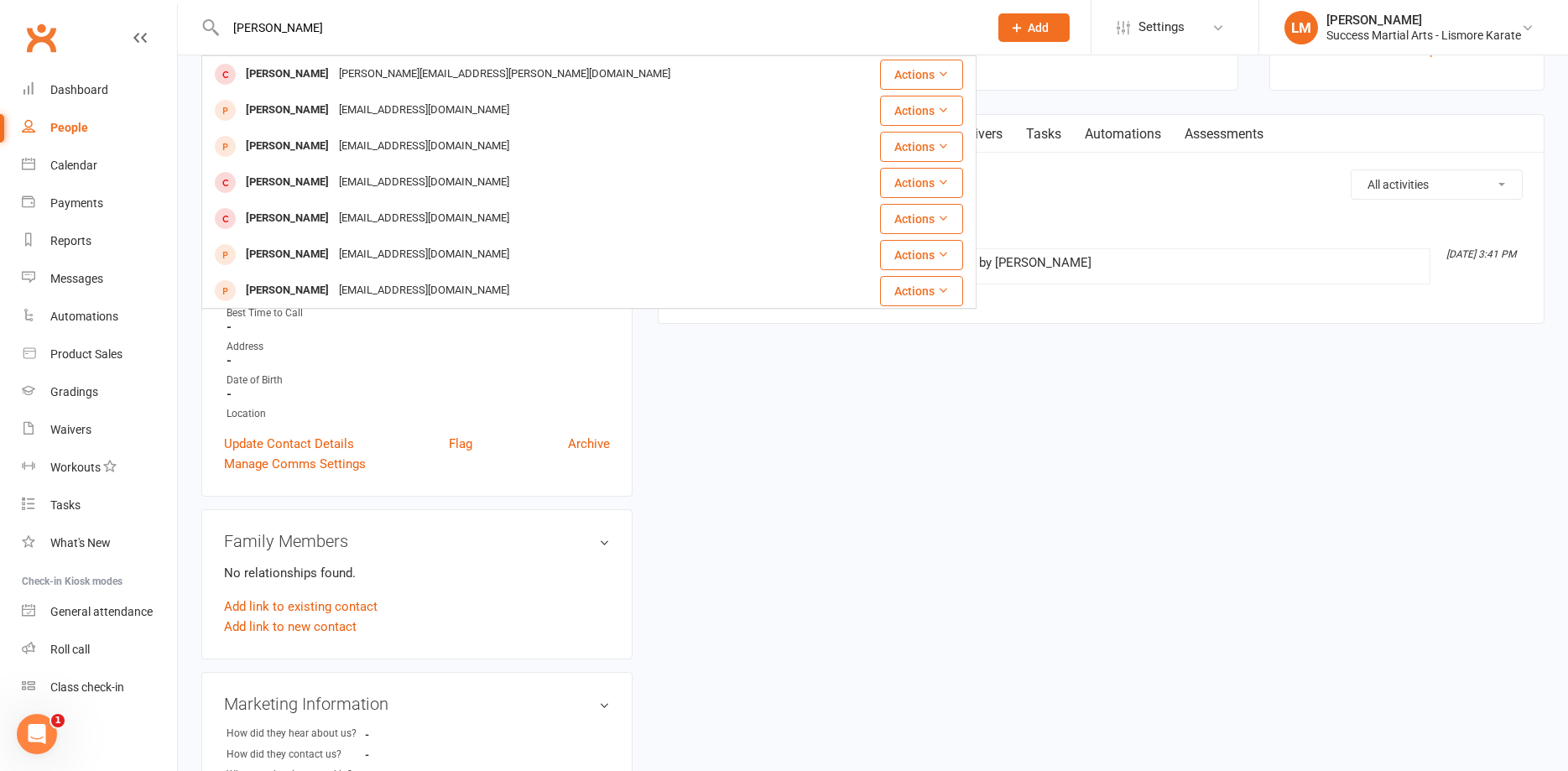
click at [1062, 29] on button "Add" at bounding box center [1034, 28] width 71 height 29
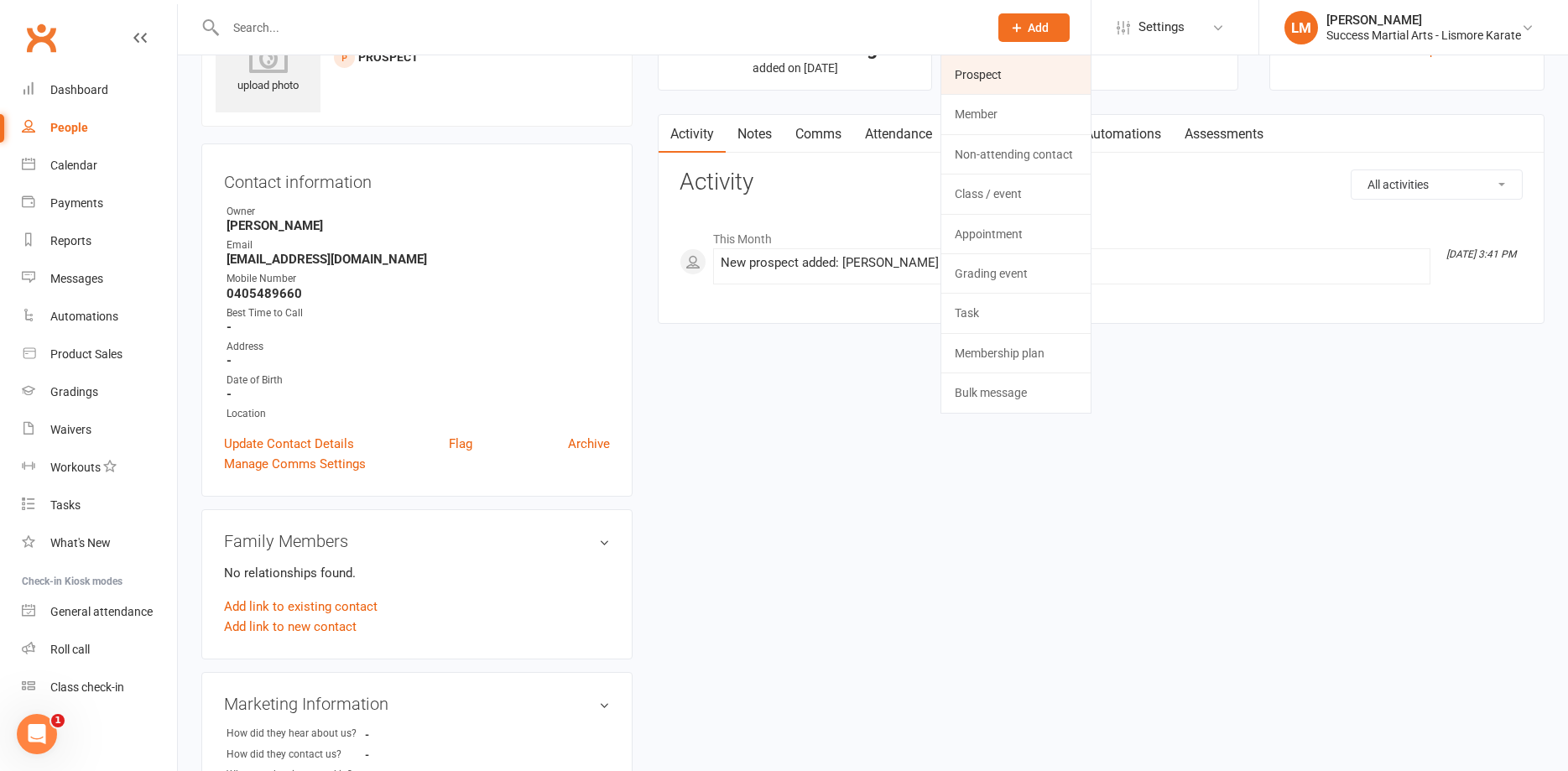
click at [976, 77] on link "Prospect" at bounding box center [1016, 75] width 150 height 39
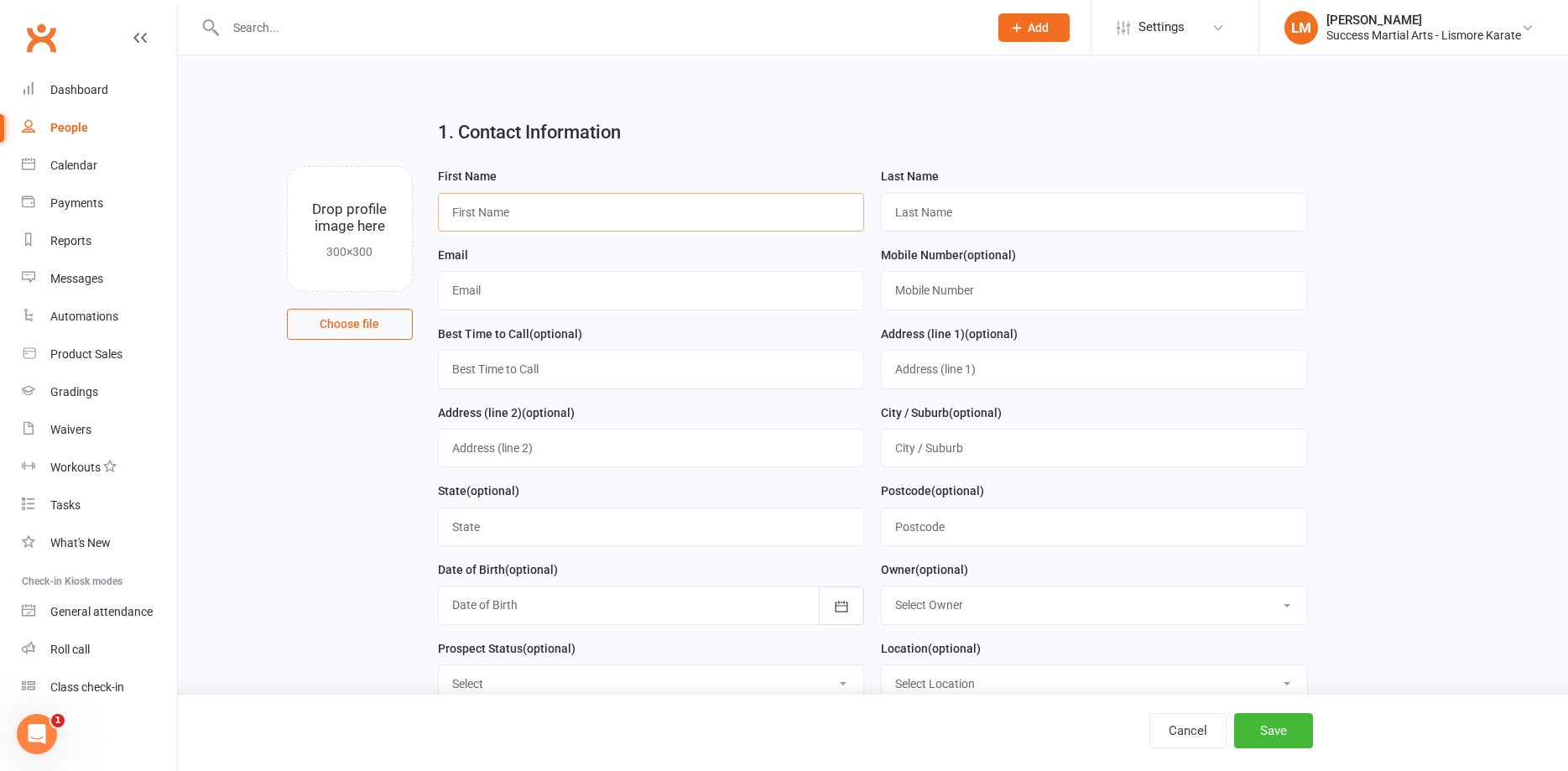
click at [489, 222] on input "text" at bounding box center [651, 213] width 427 height 39
type input "[PERSON_NAME]"
click at [903, 213] on input "text" at bounding box center [1094, 213] width 427 height 39
click at [959, 214] on input "[PERSON_NAME]" at bounding box center [1094, 213] width 427 height 39
type input "[PERSON_NAME]"
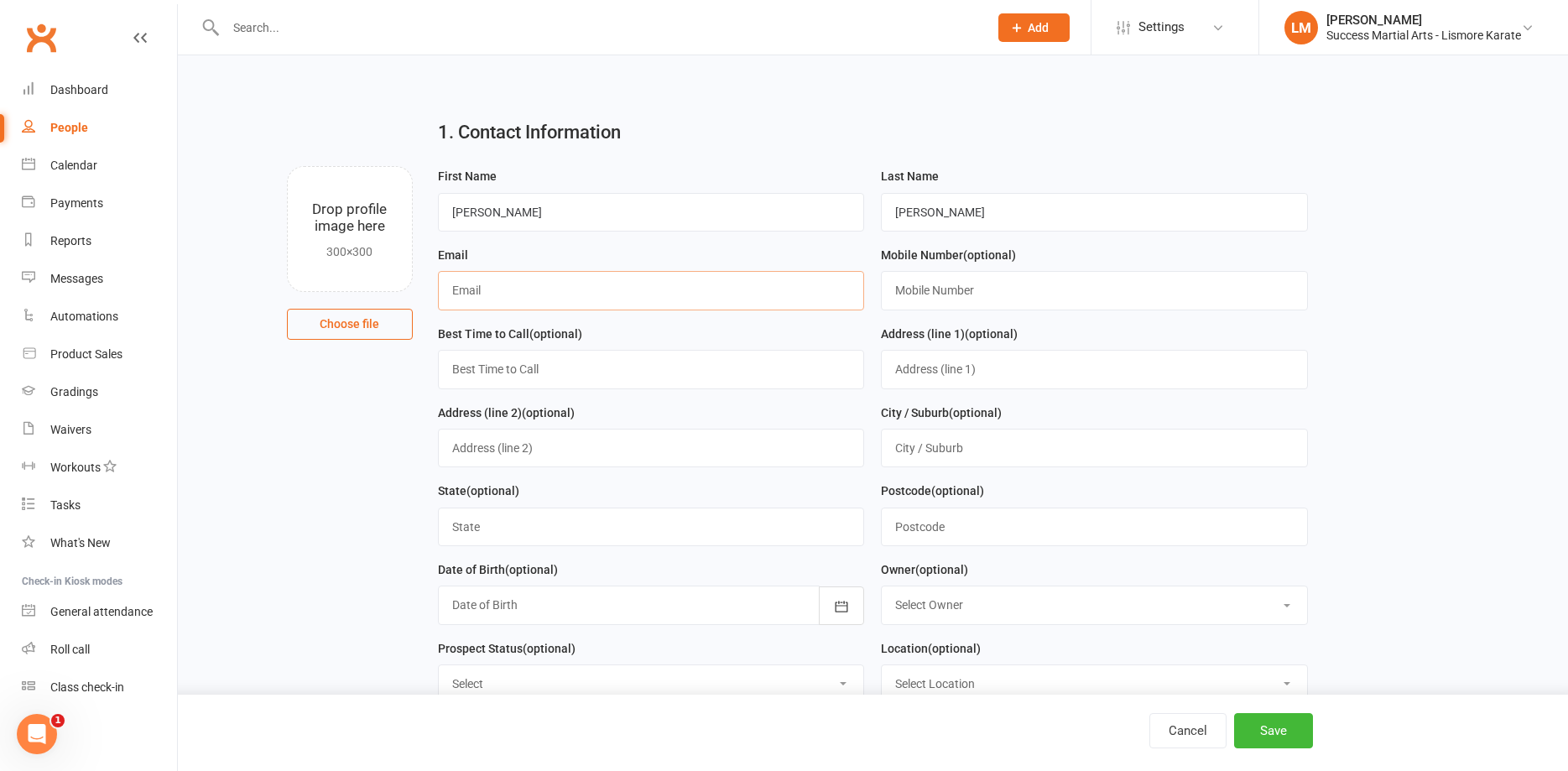
click at [508, 293] on input "text" at bounding box center [651, 290] width 427 height 39
type input "[EMAIL_ADDRESS][PERSON_NAME][DOMAIN_NAME]"
click at [955, 284] on input "text" at bounding box center [1094, 290] width 427 height 39
type input "0487539084"
click at [1247, 728] on button "Save" at bounding box center [1273, 731] width 79 height 35
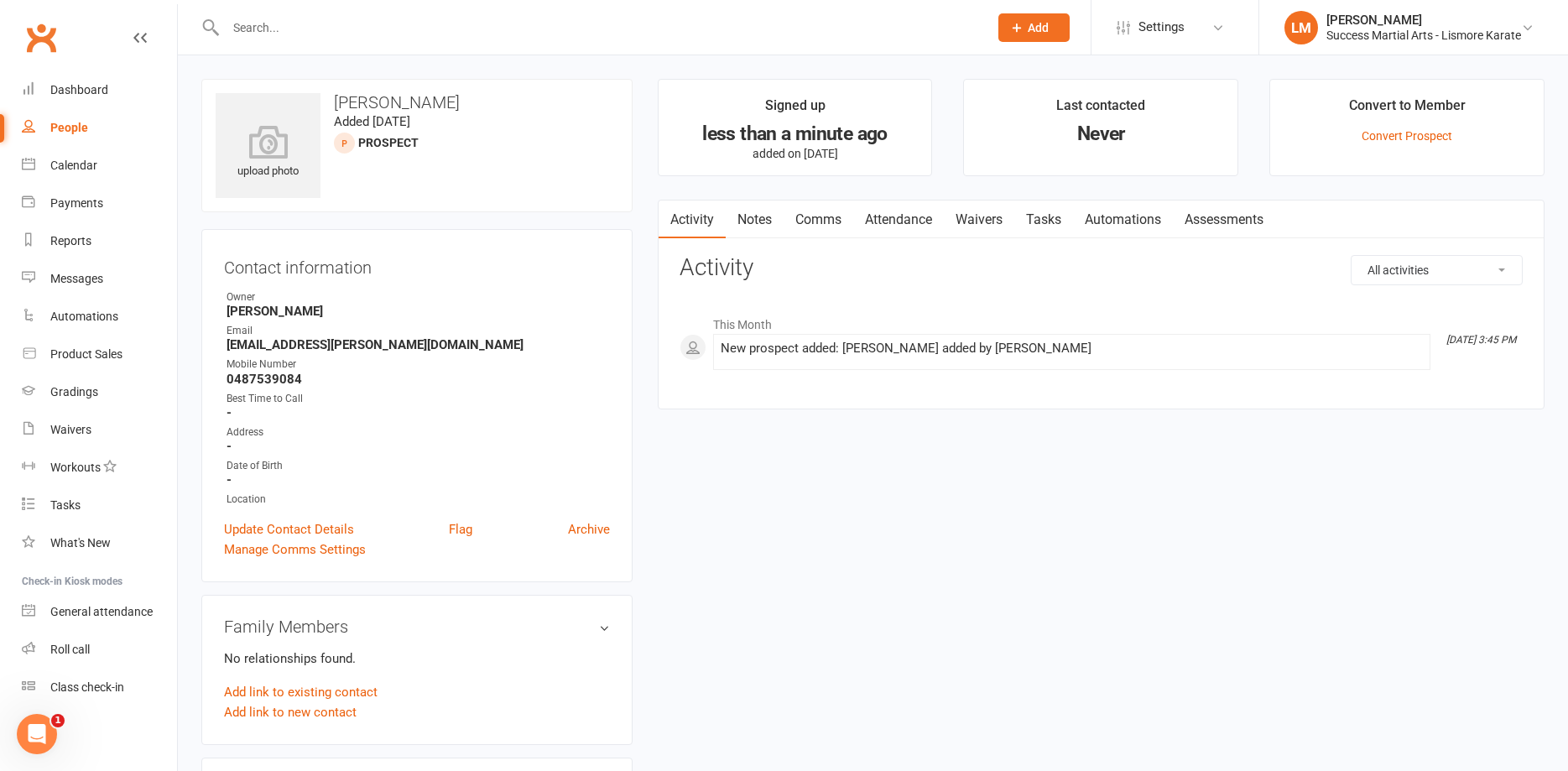
click at [324, 23] on input "text" at bounding box center [598, 28] width 755 height 24
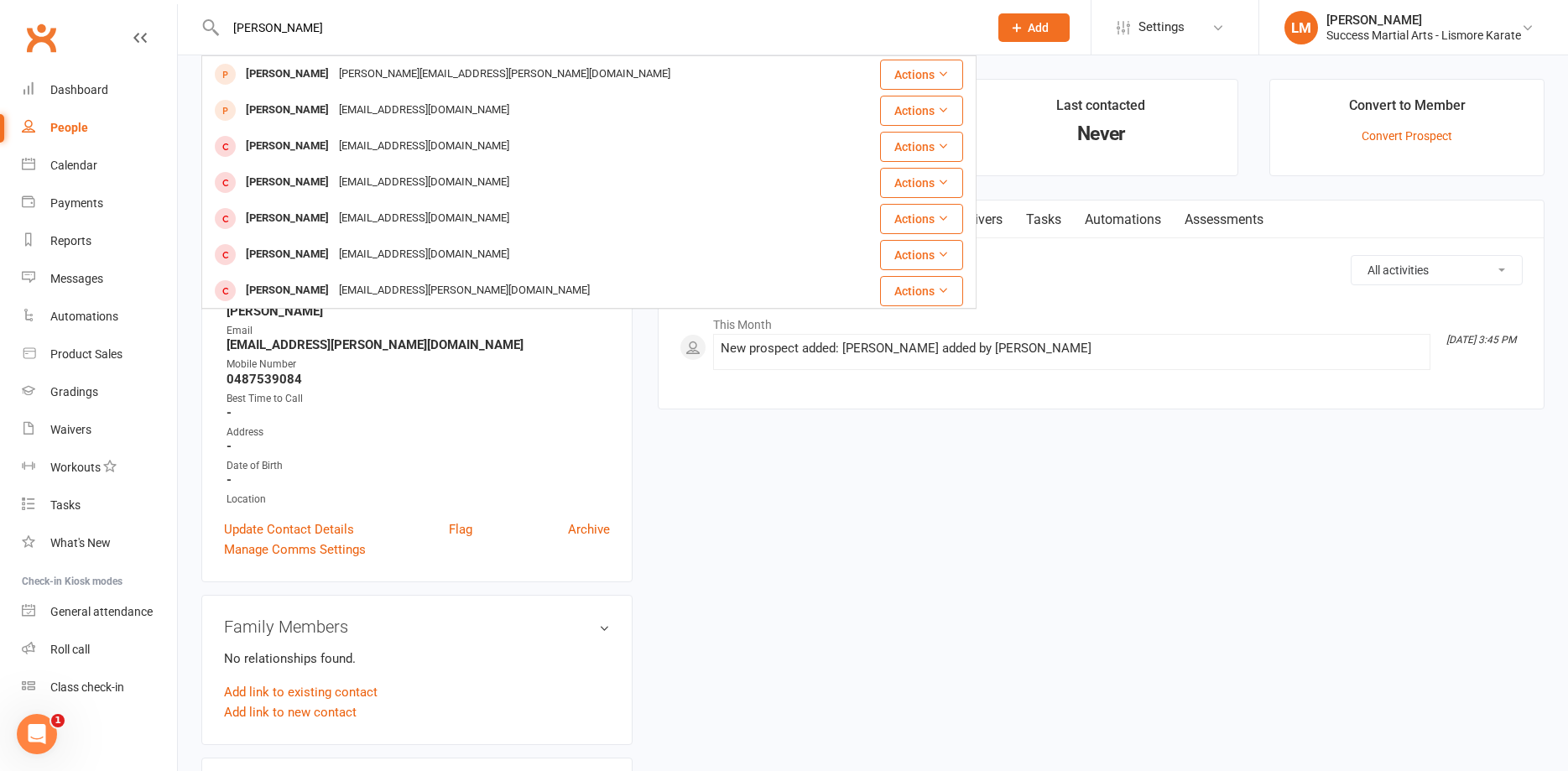
type input "[PERSON_NAME]"
click at [928, 599] on div "upload photo [PERSON_NAME] Added [DATE] prospect Contact information Owner [PER…" at bounding box center [873, 763] width 1368 height 1369
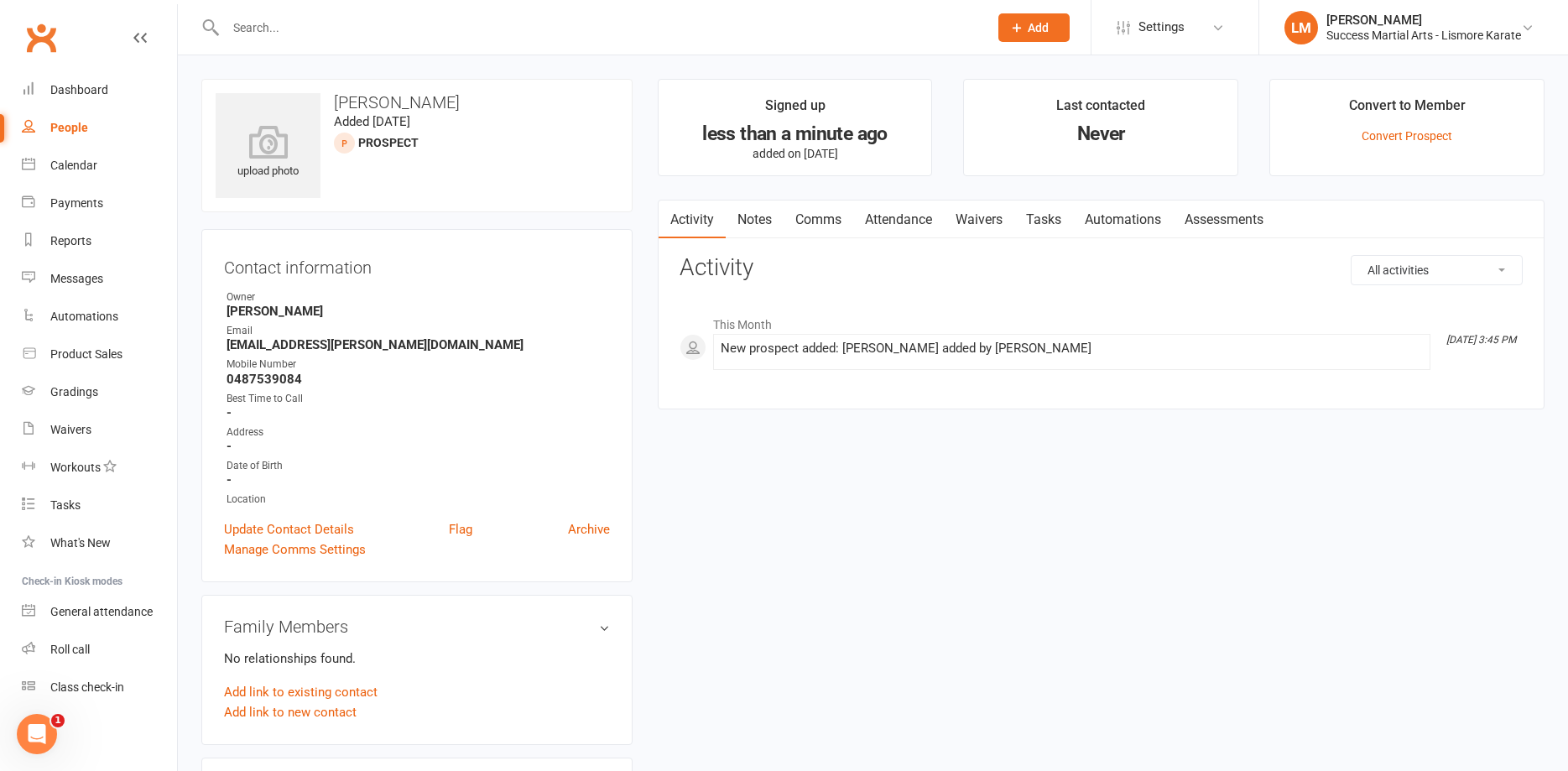
click at [291, 37] on input "text" at bounding box center [598, 28] width 755 height 24
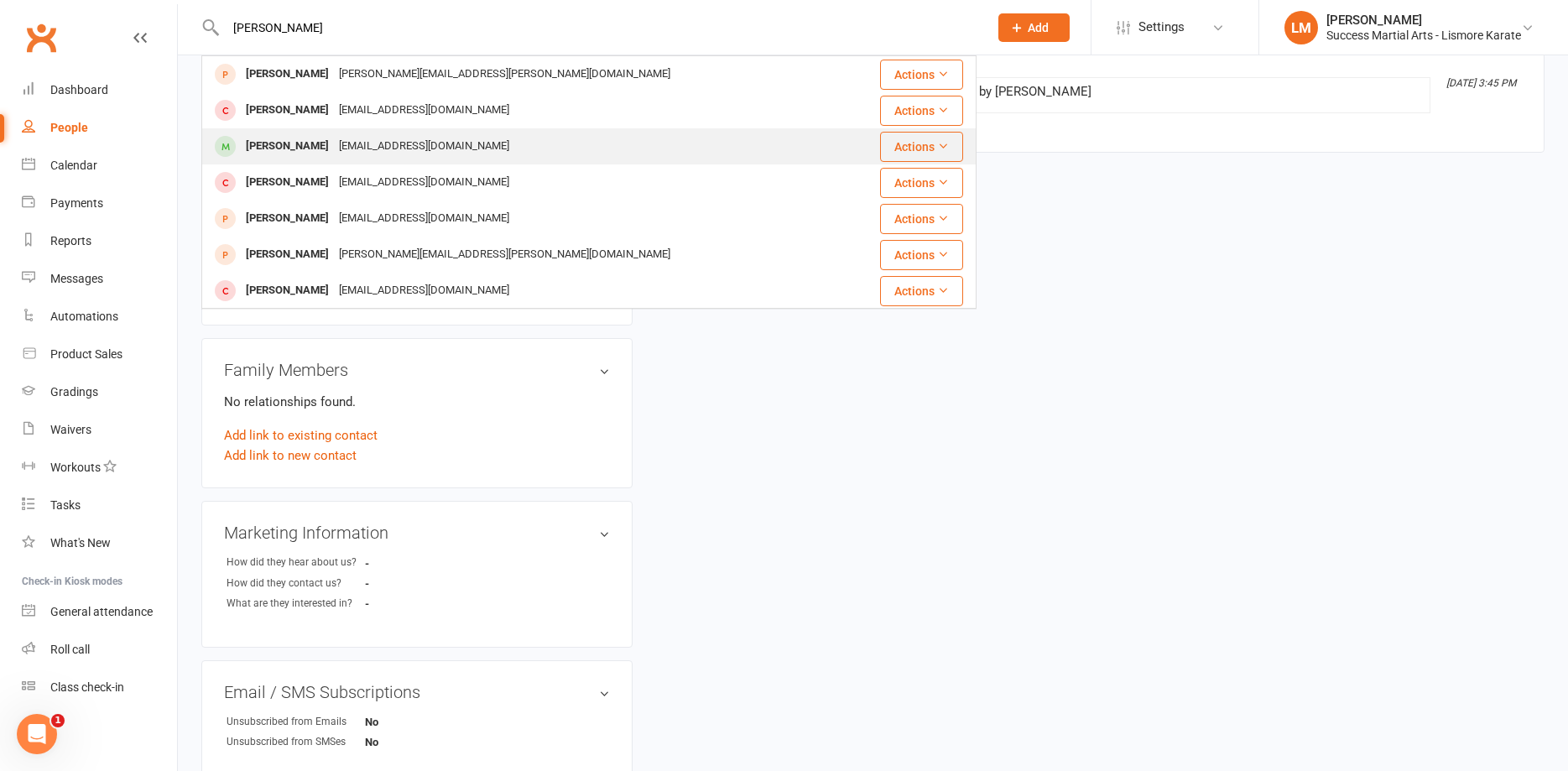
type input "[PERSON_NAME]"
click at [299, 142] on div "[PERSON_NAME]" at bounding box center [287, 146] width 93 height 24
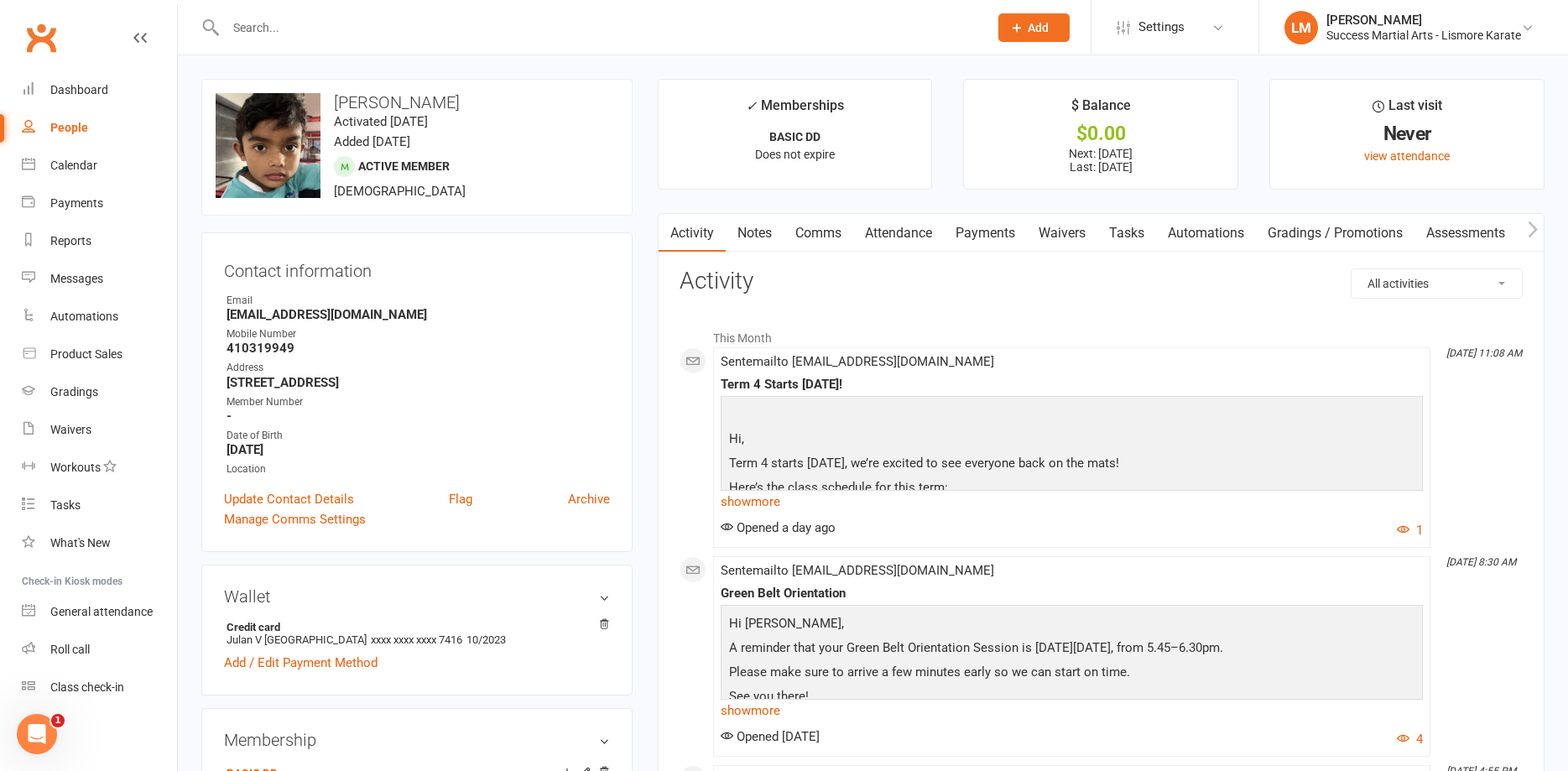
click at [988, 233] on link "Payments" at bounding box center [985, 234] width 83 height 39
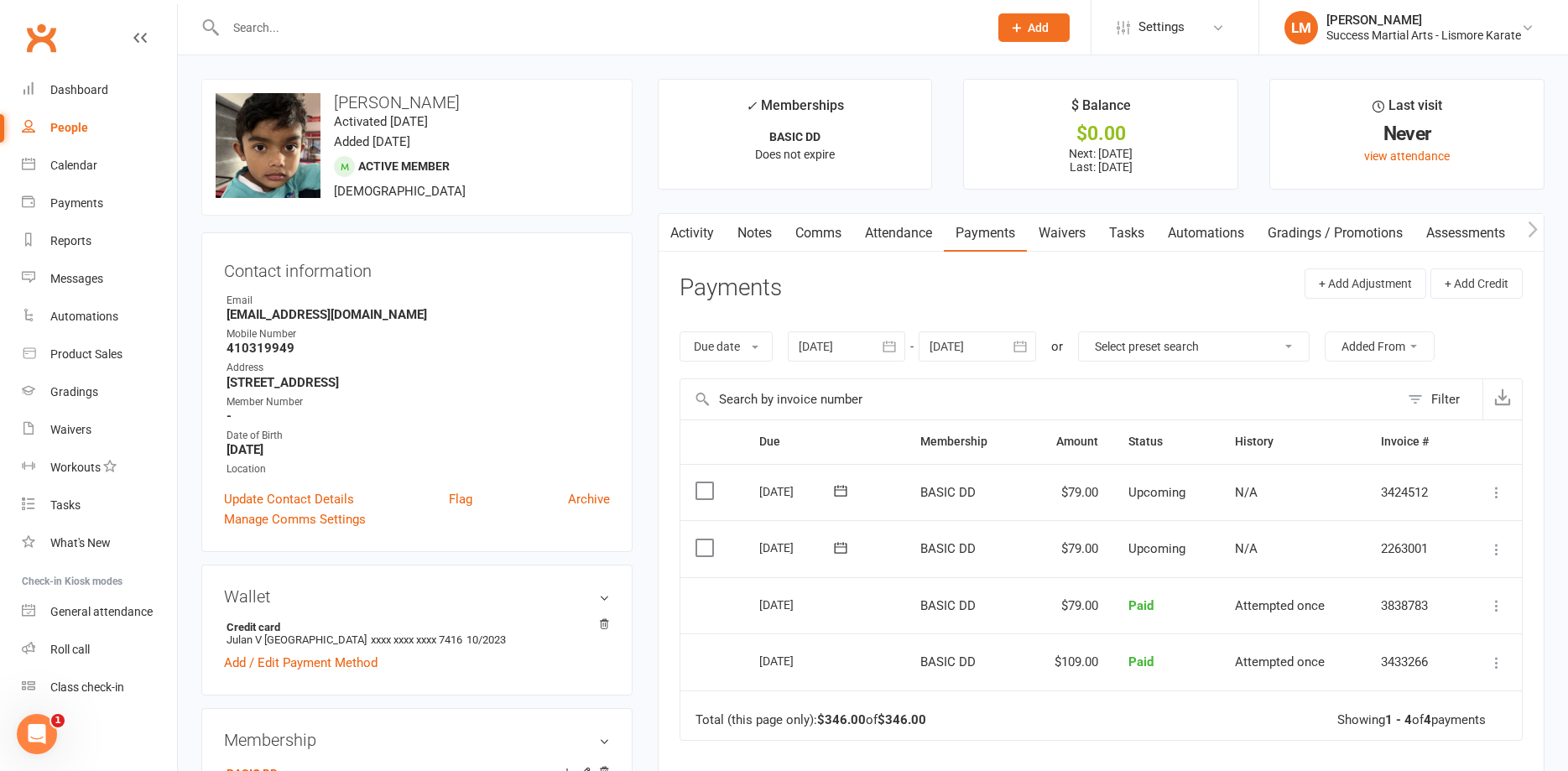
click at [1495, 550] on icon at bounding box center [1497, 550] width 17 height 17
click at [1331, 684] on link "Skip" at bounding box center [1407, 684] width 198 height 34
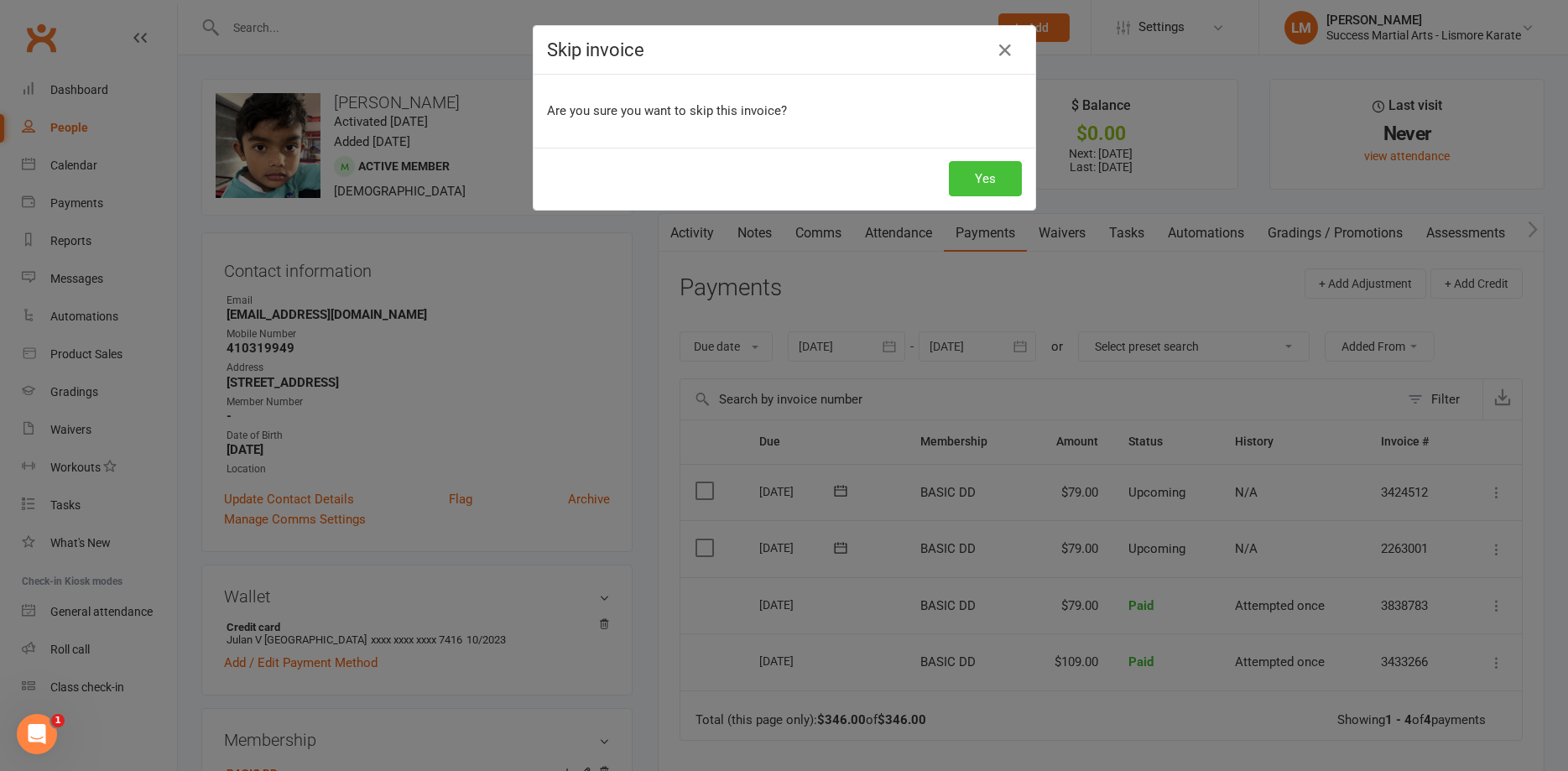
click at [993, 182] on button "Yes" at bounding box center [985, 179] width 73 height 35
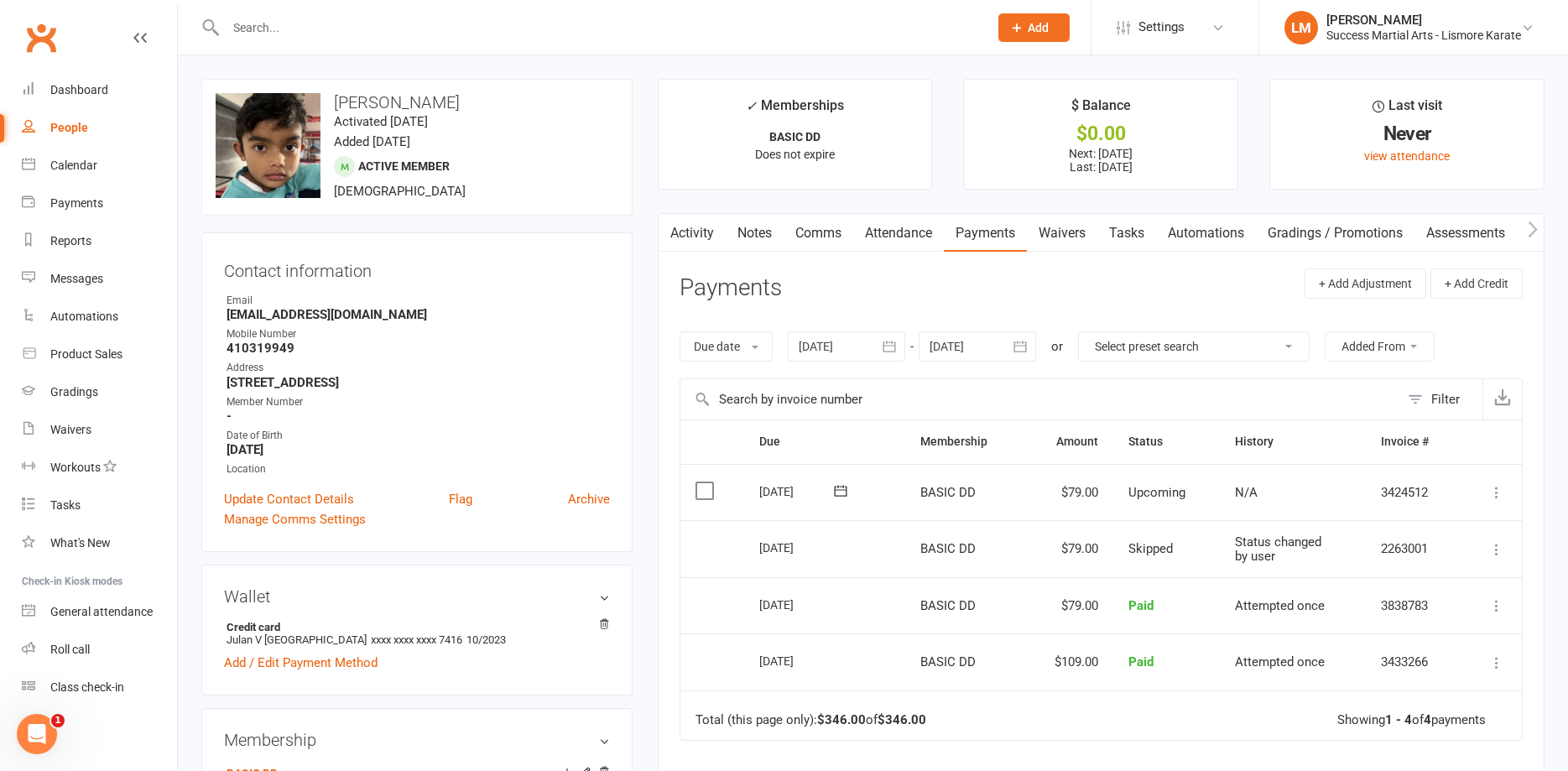
click at [1496, 490] on icon at bounding box center [1497, 493] width 17 height 17
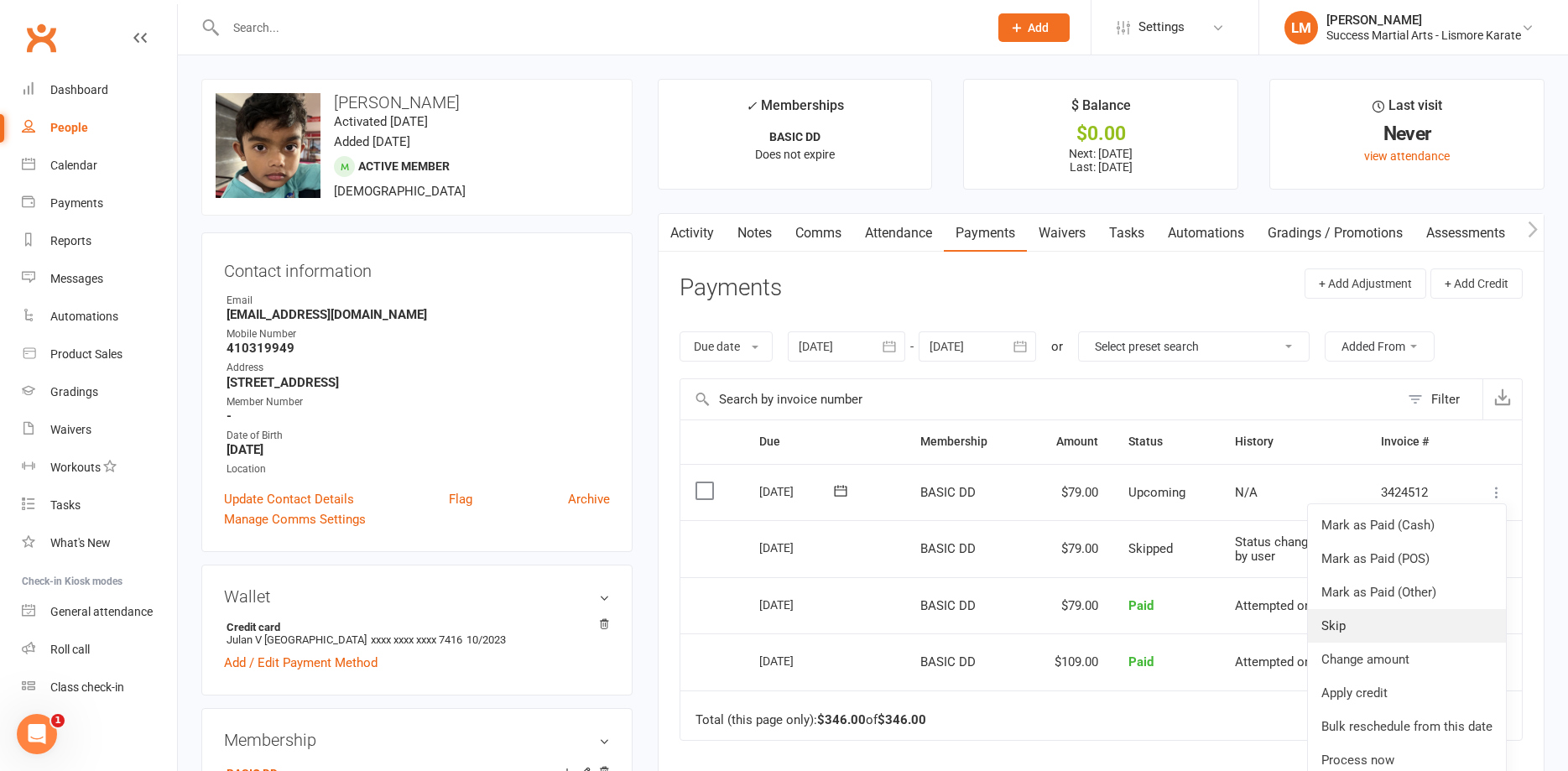
click at [1343, 631] on link "Skip" at bounding box center [1407, 626] width 198 height 34
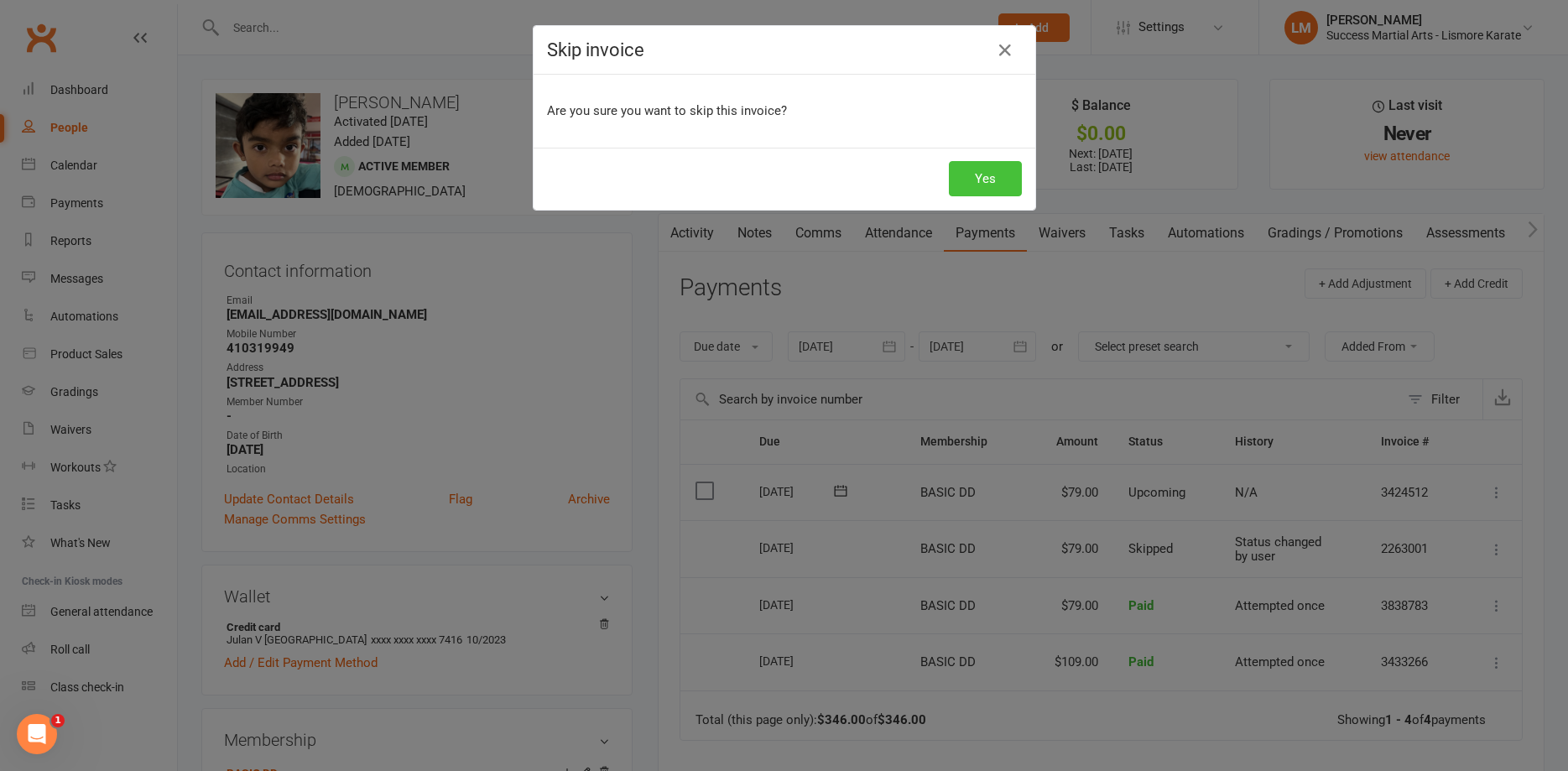
click at [962, 181] on button "Yes" at bounding box center [985, 179] width 73 height 35
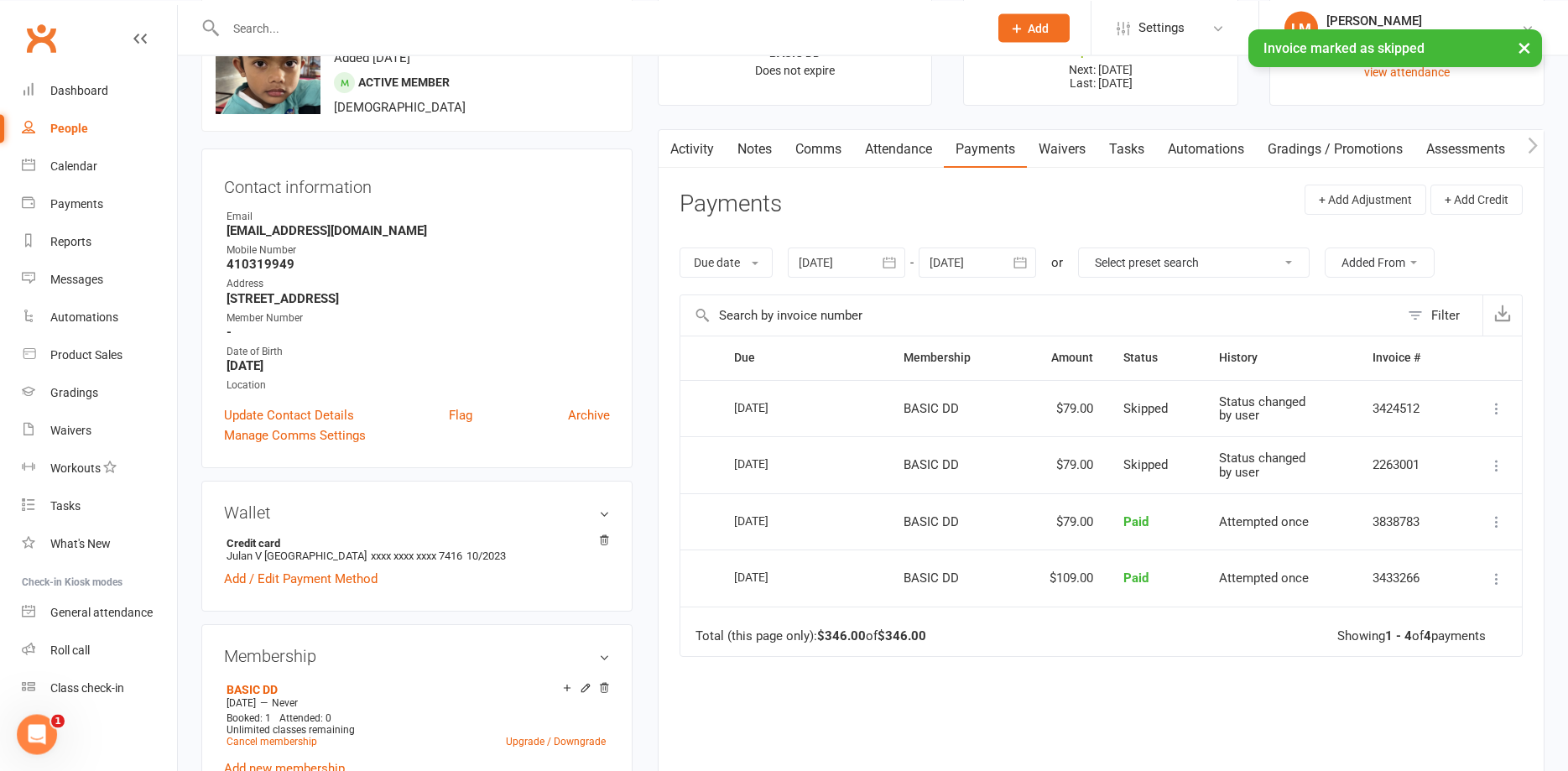
scroll to position [86, 0]
click at [955, 256] on div at bounding box center [977, 261] width 118 height 30
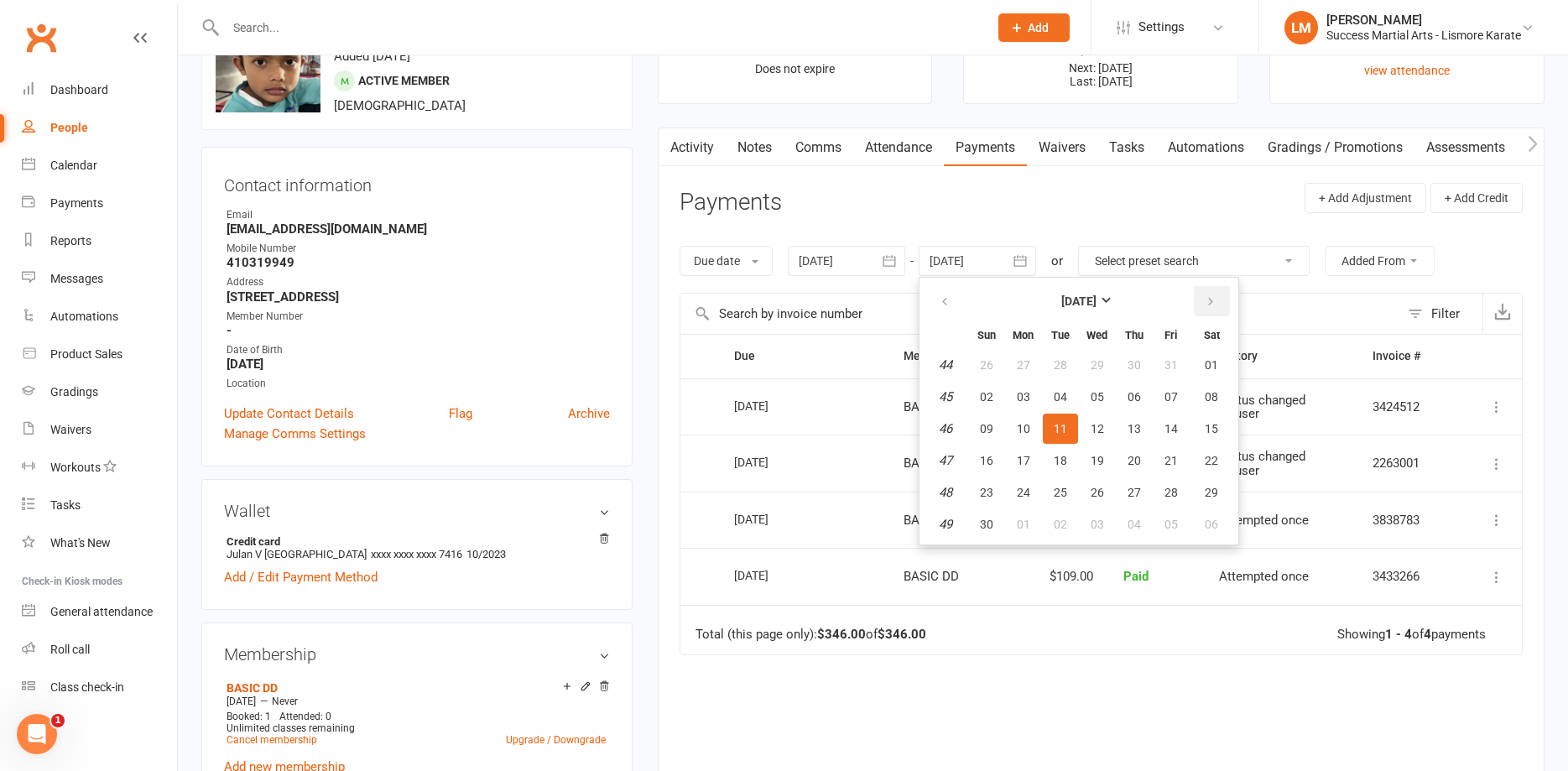
click at [1210, 305] on icon "button" at bounding box center [1210, 302] width 12 height 13
click at [1067, 492] on span "30" at bounding box center [1060, 493] width 13 height 13
type input "[DATE]"
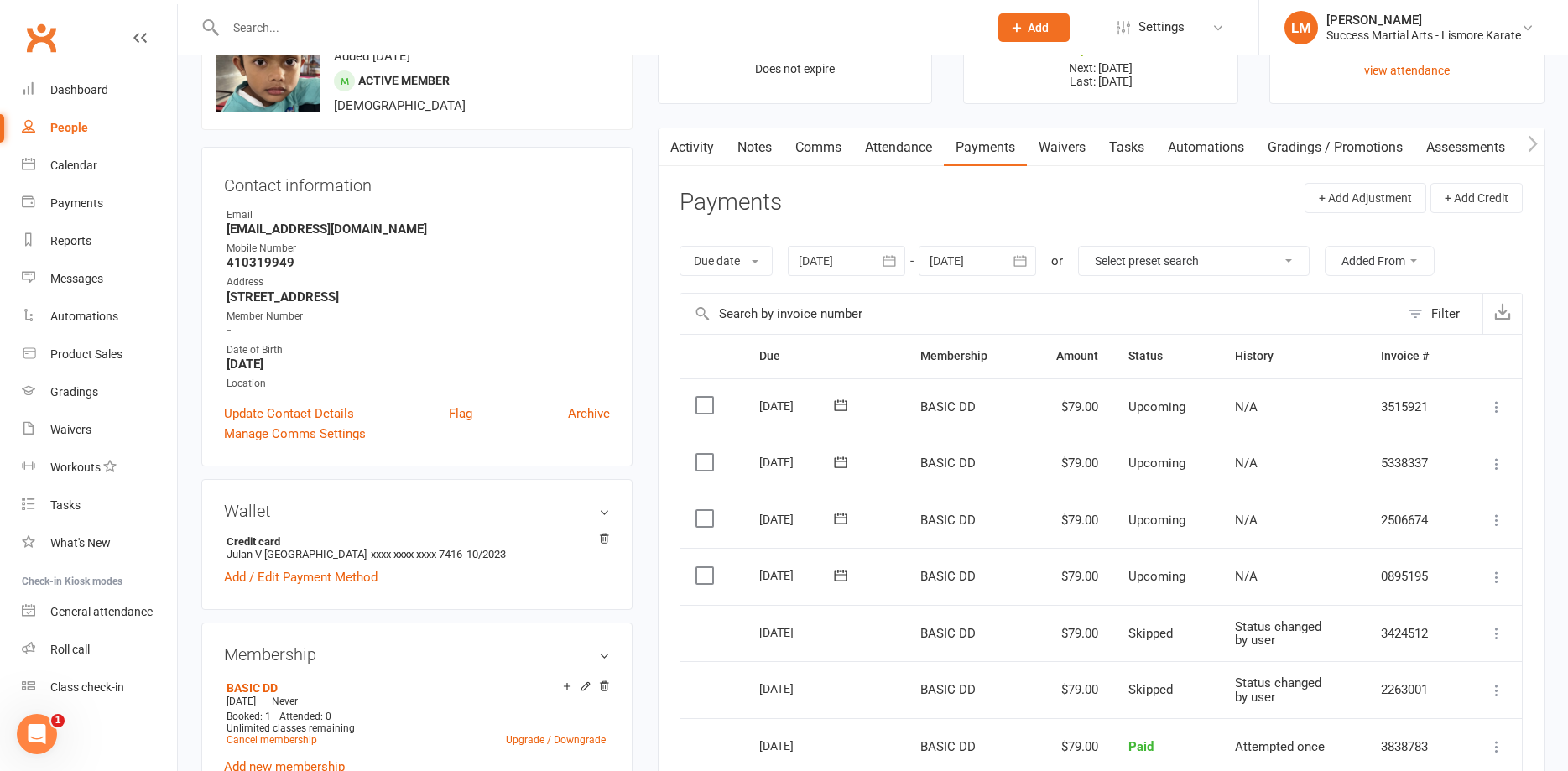
click at [1497, 578] on icon at bounding box center [1497, 578] width 17 height 17
click at [1329, 709] on link "Skip" at bounding box center [1407, 710] width 198 height 34
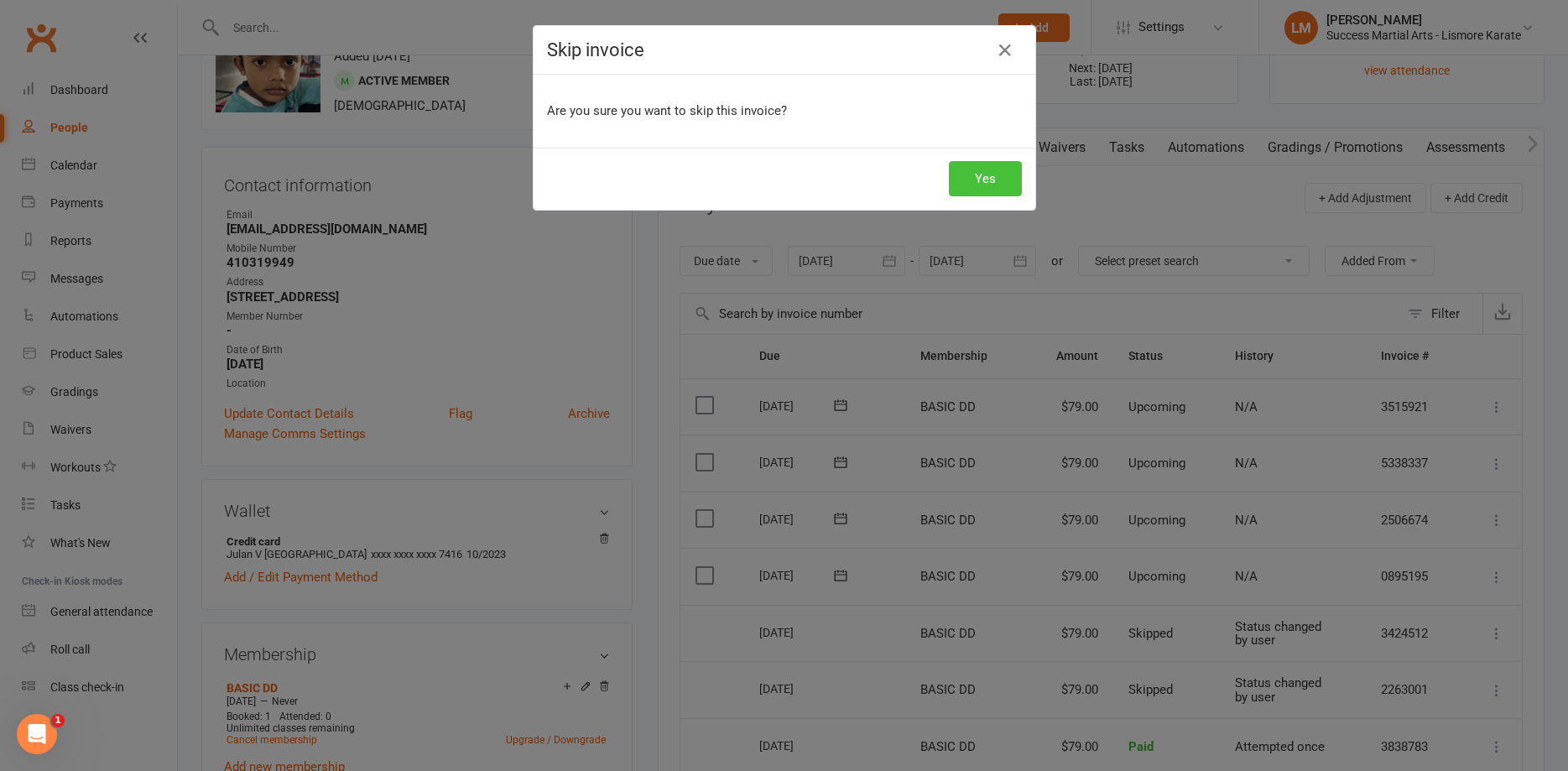
click at [972, 172] on button "Yes" at bounding box center [985, 179] width 73 height 35
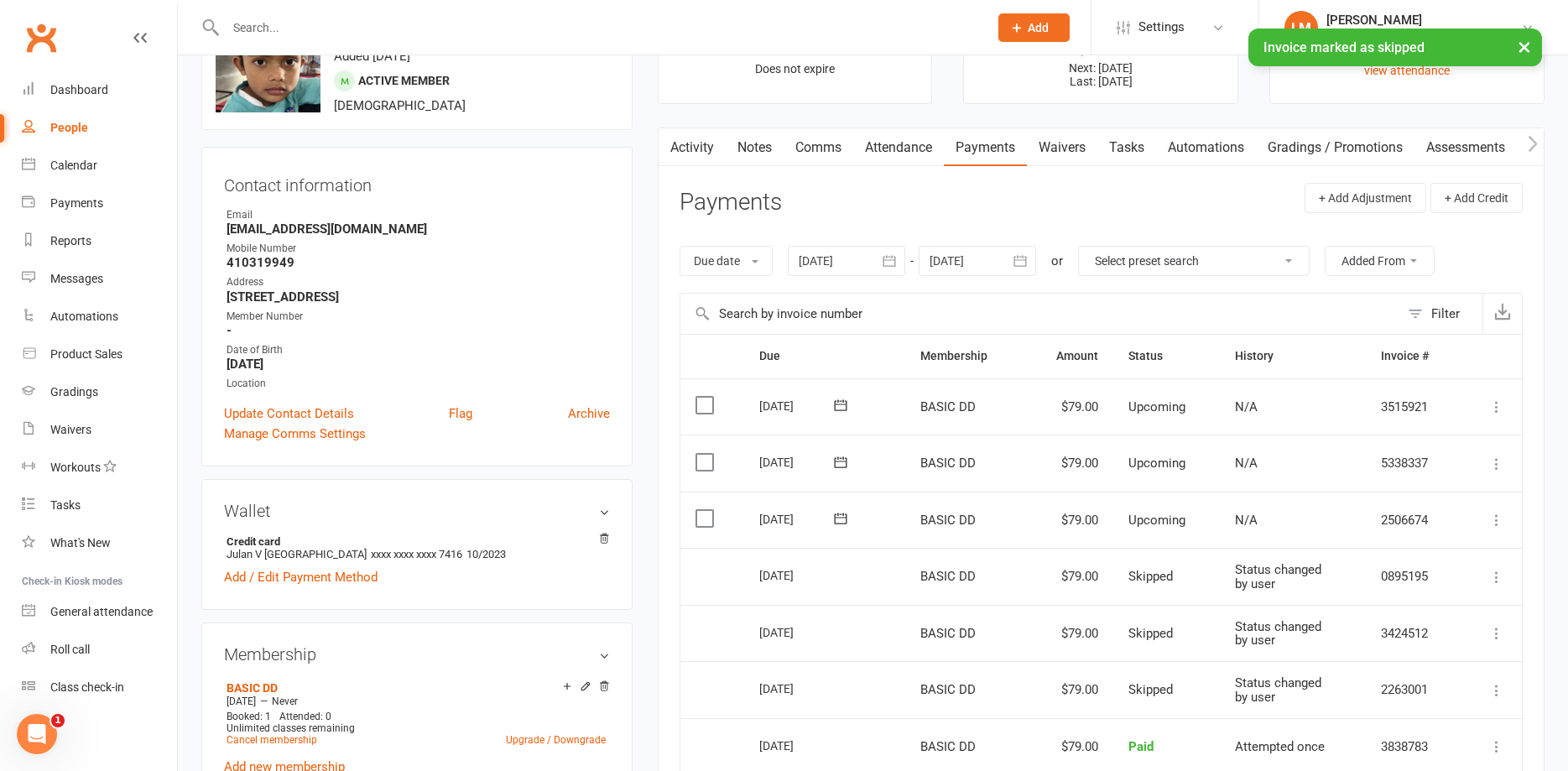
click at [1492, 521] on icon at bounding box center [1497, 520] width 17 height 17
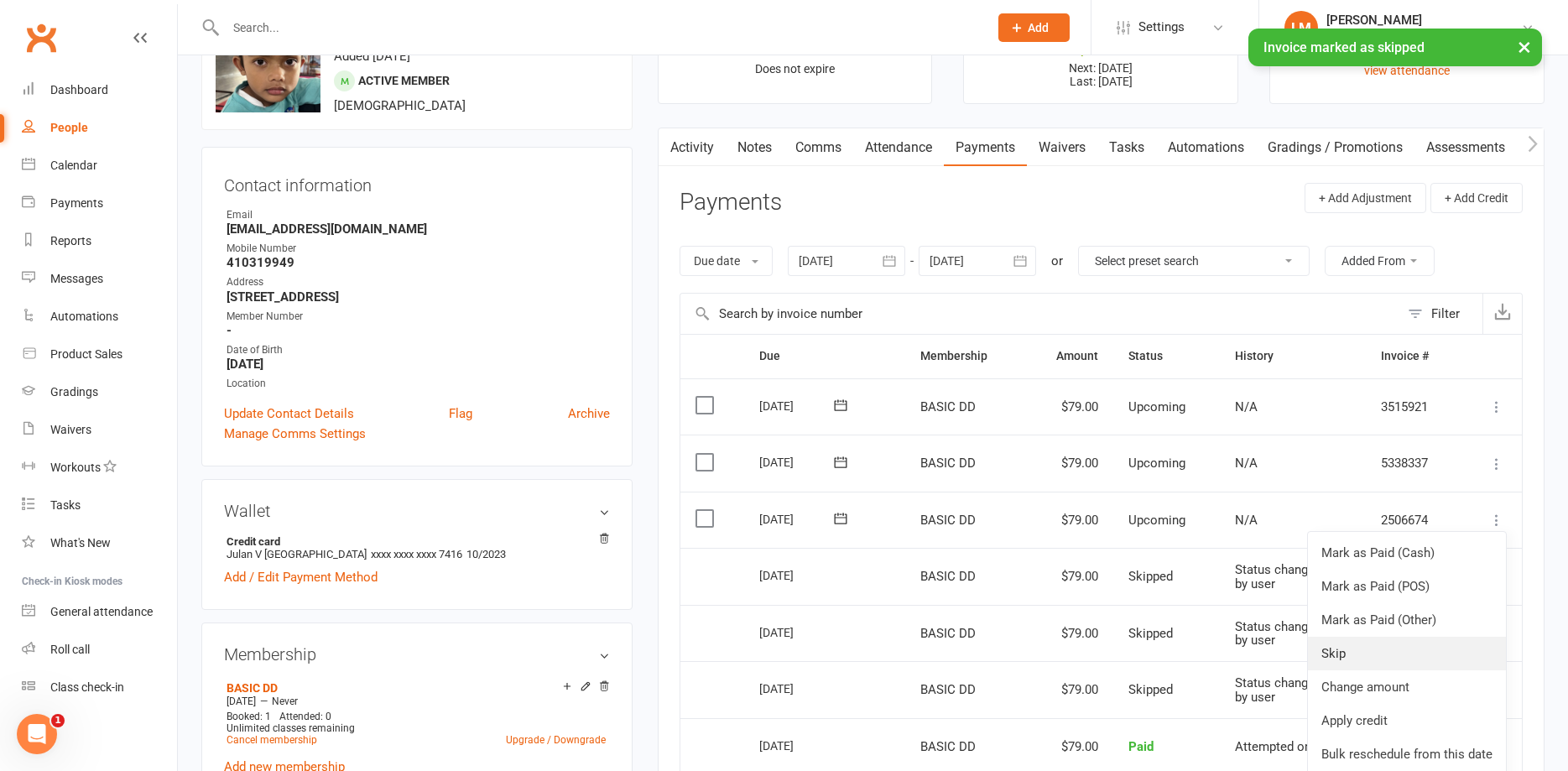
click at [1344, 654] on link "Skip" at bounding box center [1407, 654] width 198 height 34
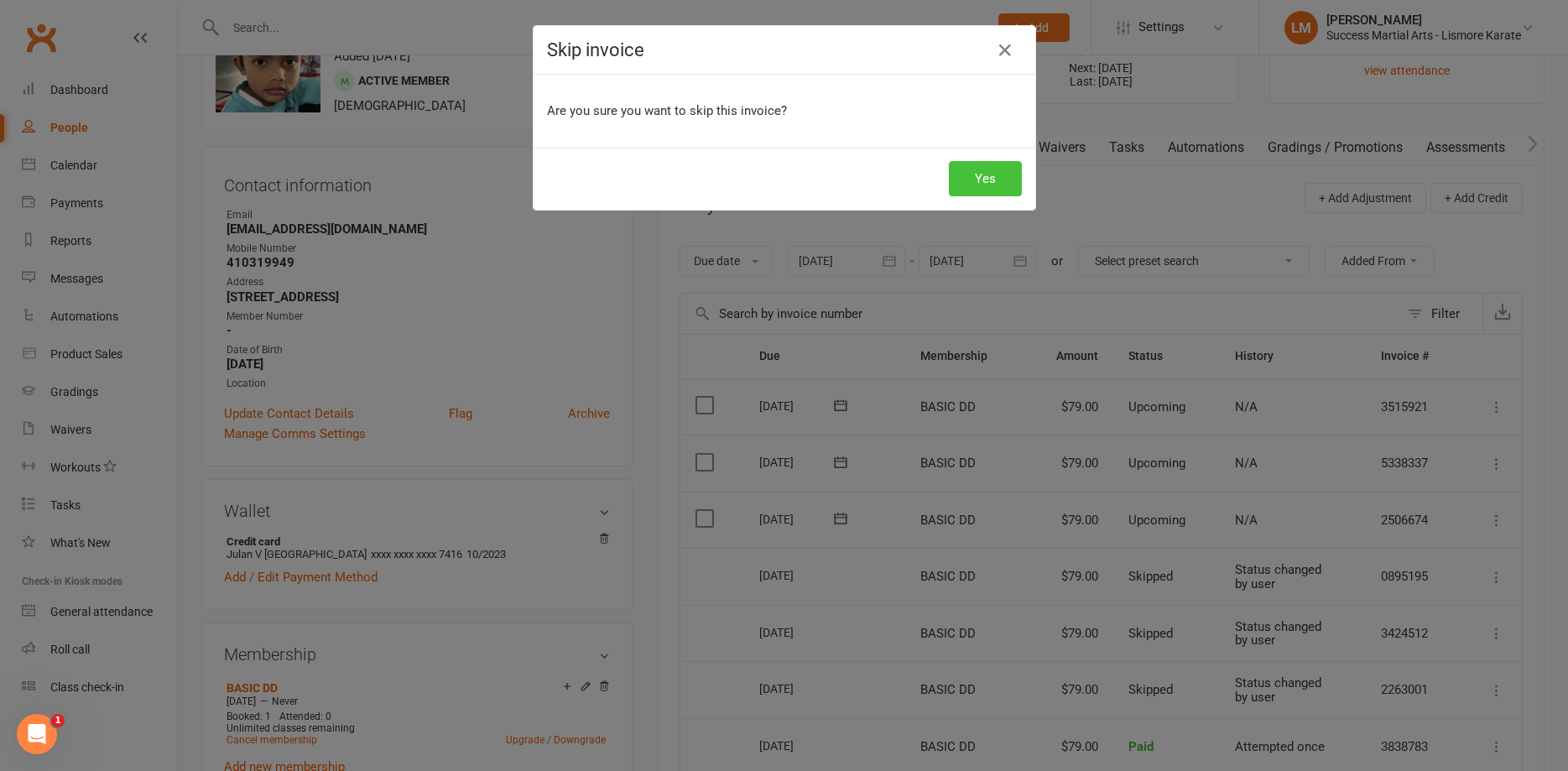
click at [990, 179] on button "Yes" at bounding box center [985, 179] width 73 height 35
